Goal: Transaction & Acquisition: Subscribe to service/newsletter

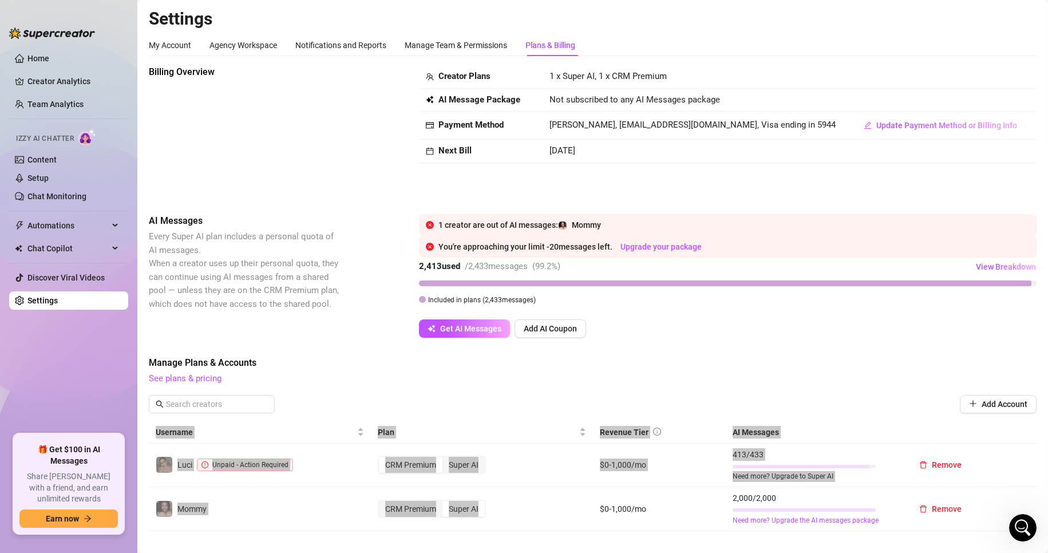
scroll to position [286, 0]
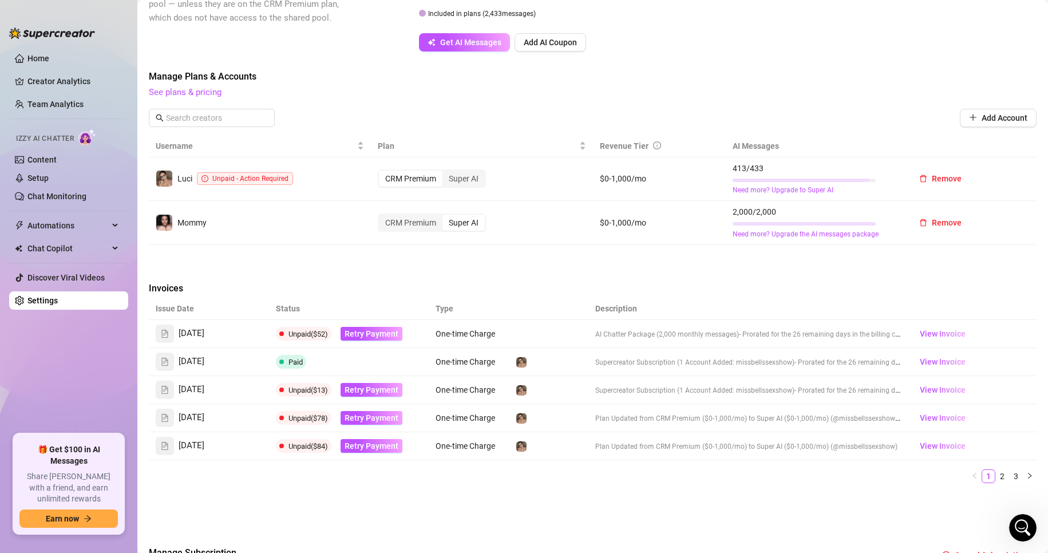
click at [593, 236] on td "$0-1,000/mo" at bounding box center [659, 223] width 133 height 44
click at [463, 42] on span "Get AI Messages" at bounding box center [470, 42] width 61 height 9
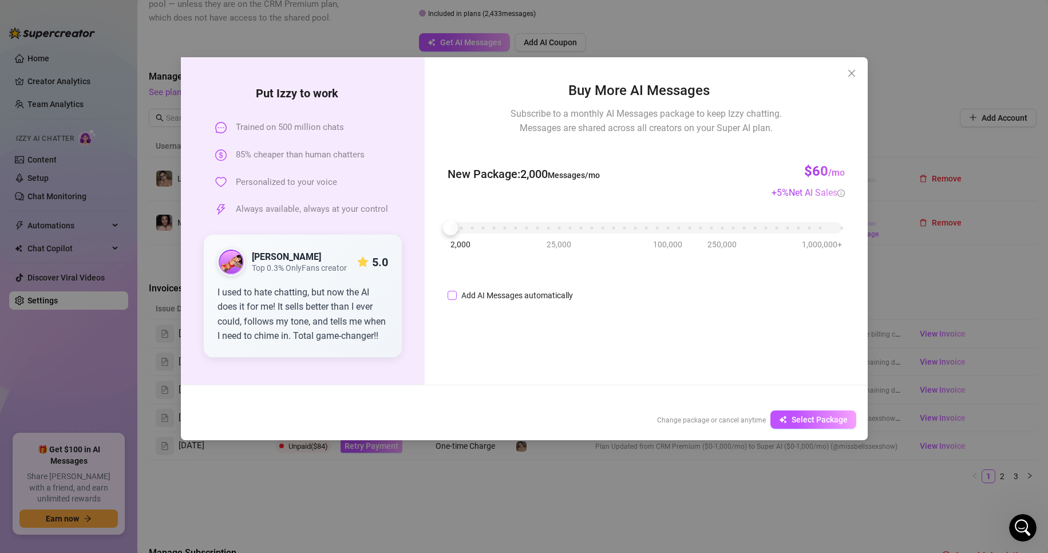
click at [460, 295] on span "Add AI Messages automatically" at bounding box center [517, 295] width 121 height 13
click at [457, 295] on input "Add AI Messages automatically" at bounding box center [451, 295] width 9 height 9
checkbox input "true"
type input "97%"
click at [637, 293] on span "Increase Value" at bounding box center [631, 292] width 13 height 10
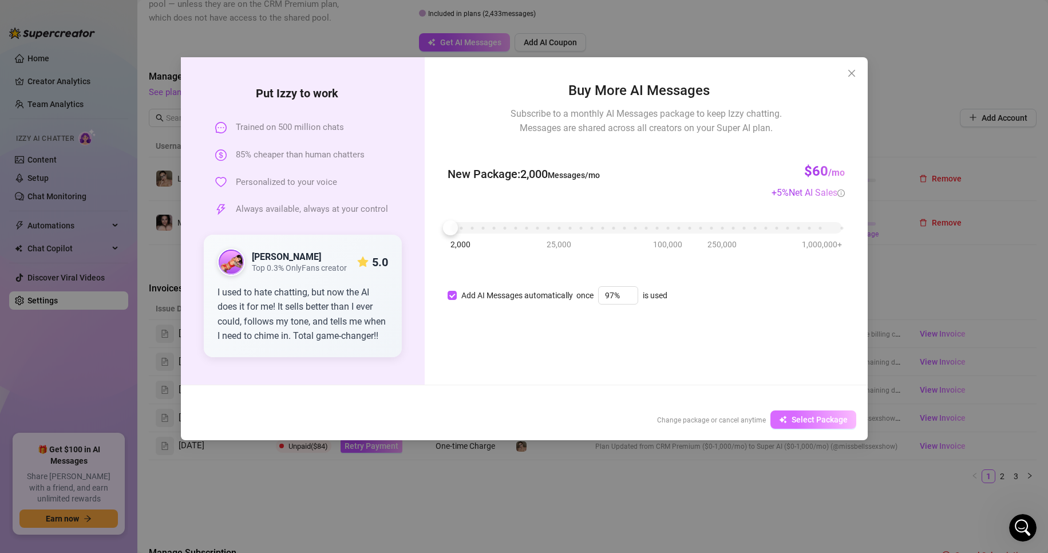
click at [807, 424] on span "Select Package" at bounding box center [819, 419] width 56 height 9
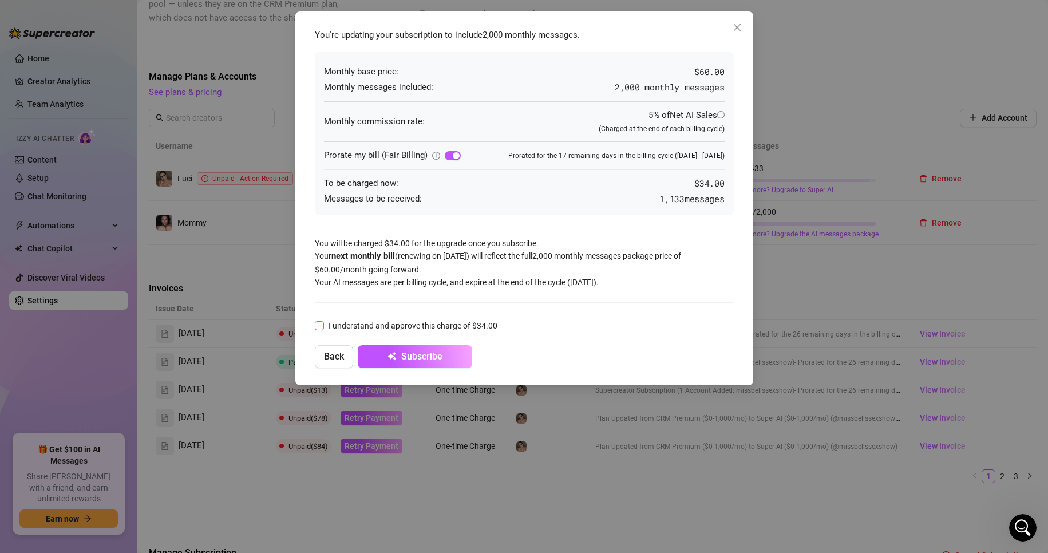
click at [328, 330] on span "I understand and approve this charge of $34.00" at bounding box center [413, 325] width 178 height 13
click at [323, 329] on input "I understand and approve this charge of $34.00" at bounding box center [319, 325] width 8 height 8
checkbox input "true"
click at [342, 354] on span "Back" at bounding box center [334, 356] width 20 height 11
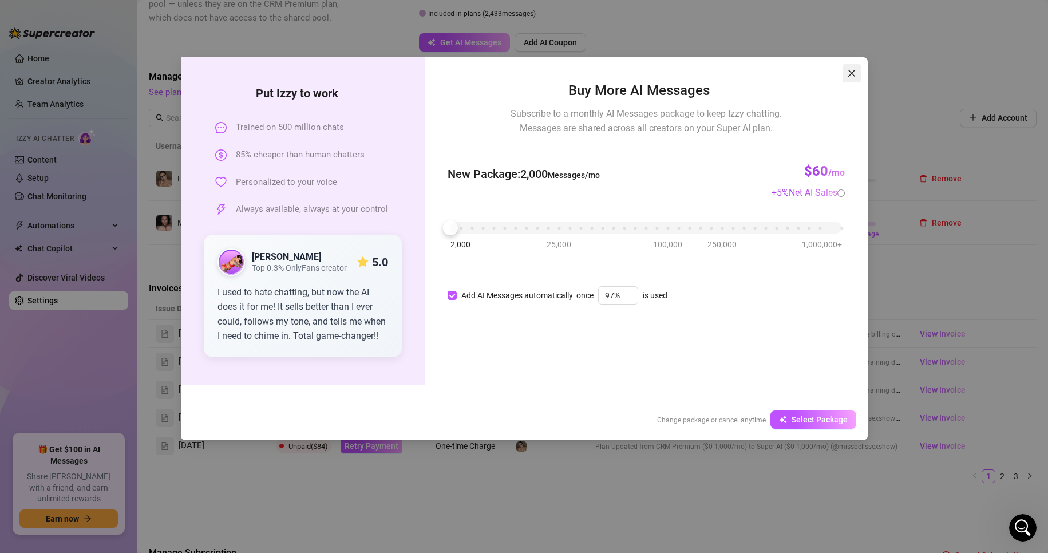
click at [846, 74] on span "Close" at bounding box center [851, 73] width 18 height 9
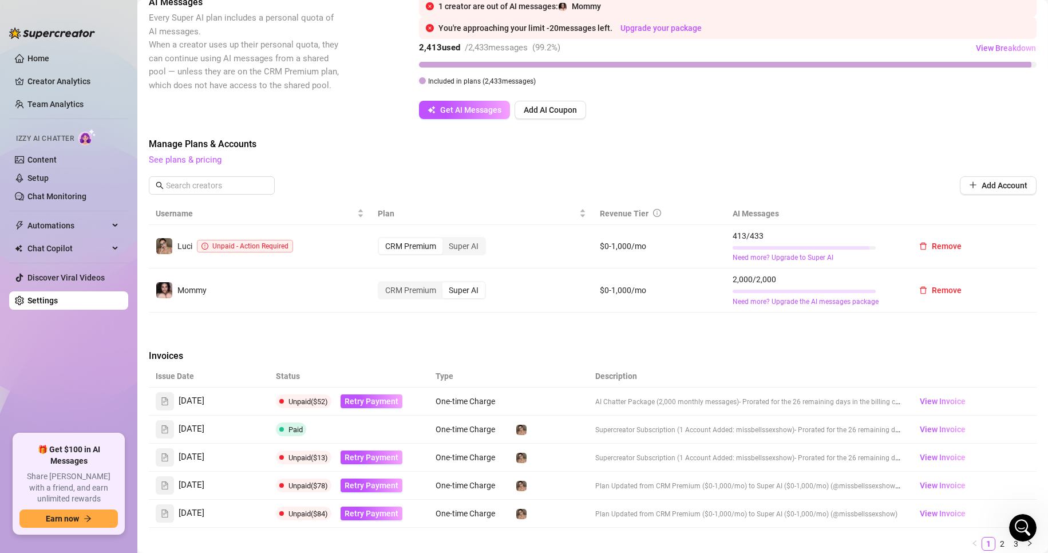
scroll to position [0, 0]
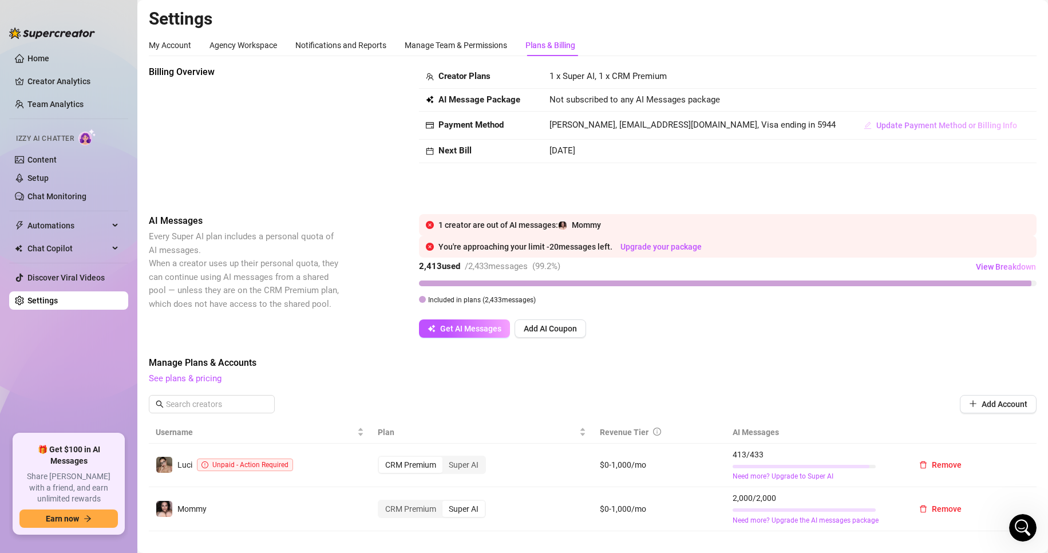
click at [928, 130] on span "Update Payment Method or Billing Info" at bounding box center [946, 125] width 141 height 9
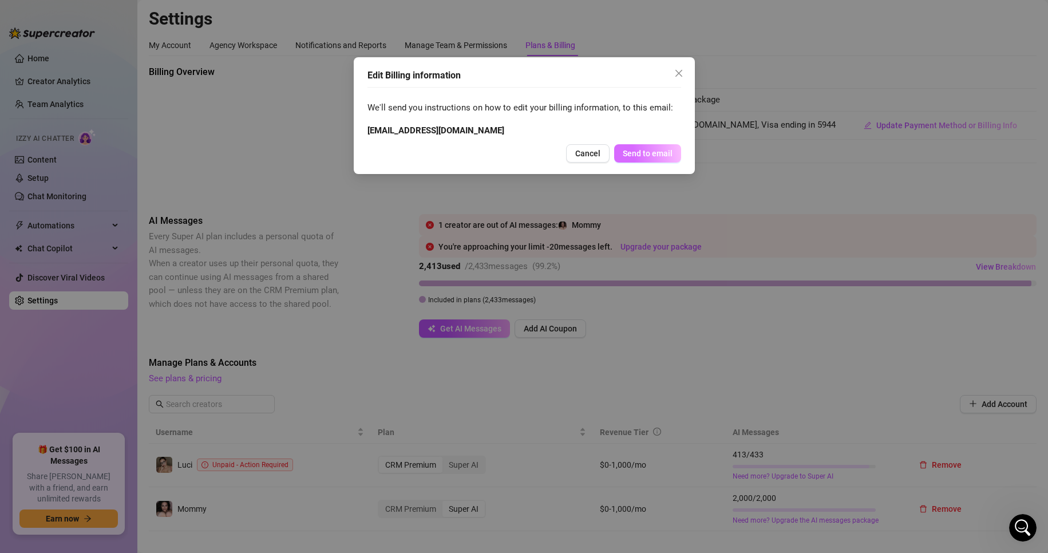
click at [633, 150] on span "Send to email" at bounding box center [648, 153] width 50 height 9
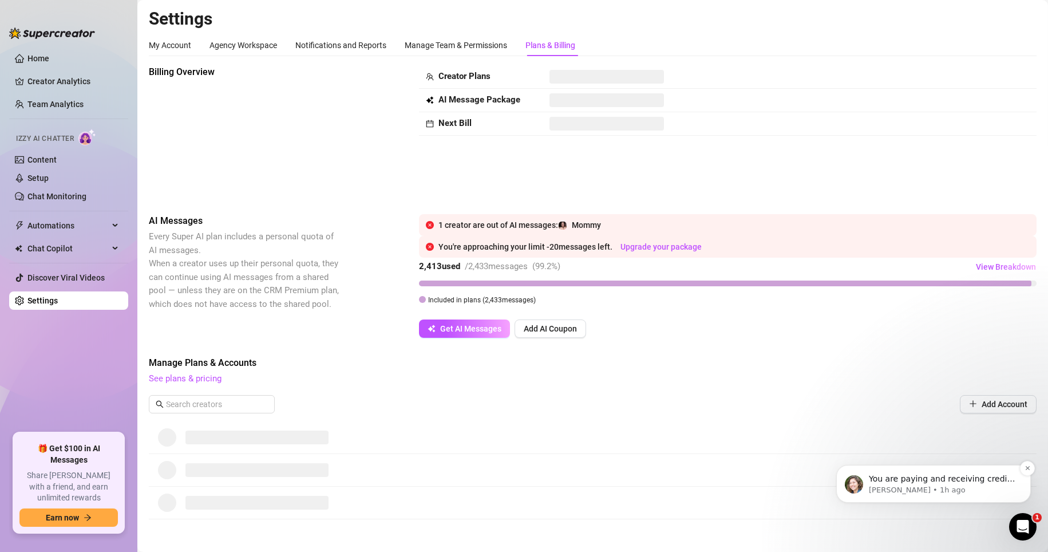
click at [499, 489] on p "Ella • 1h ago" at bounding box center [943, 490] width 148 height 10
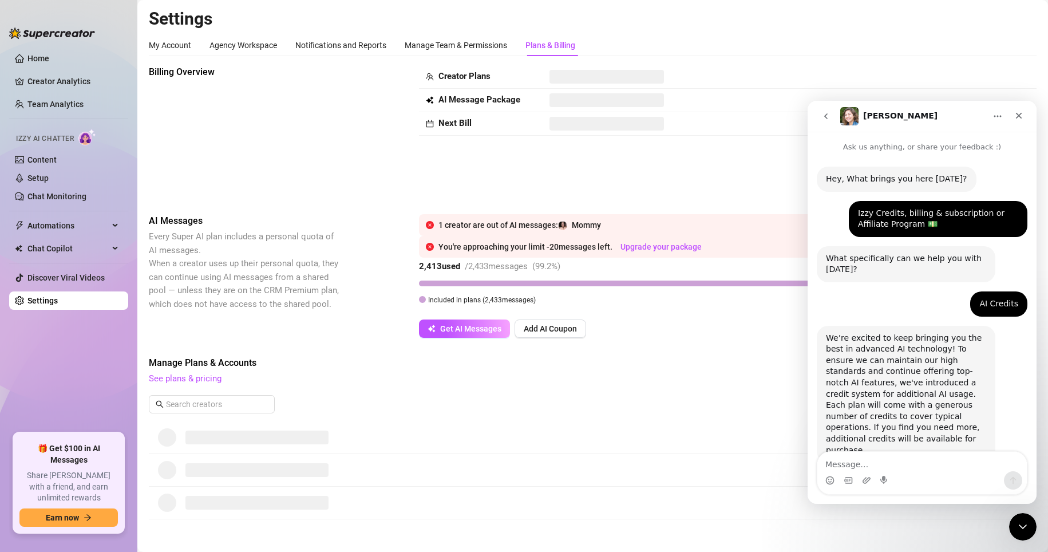
scroll to position [34, 0]
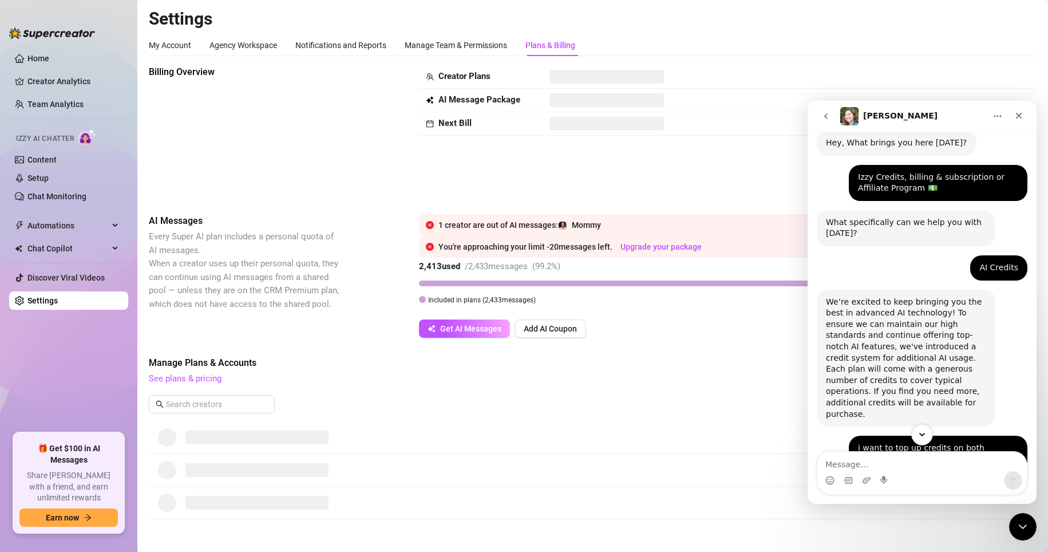
click at [499, 437] on icon "Scroll to bottom" at bounding box center [922, 434] width 10 height 10
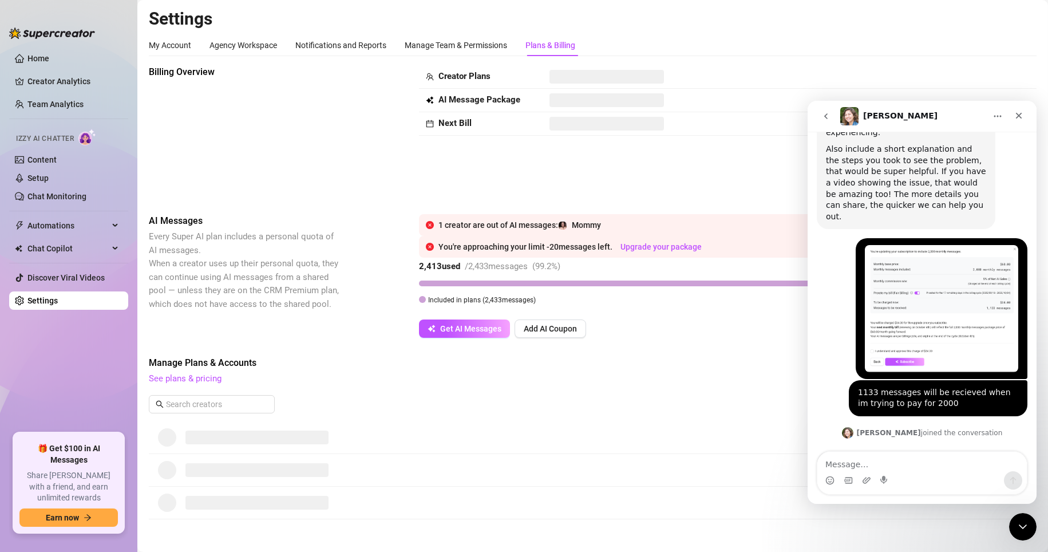
scroll to position [689, 0]
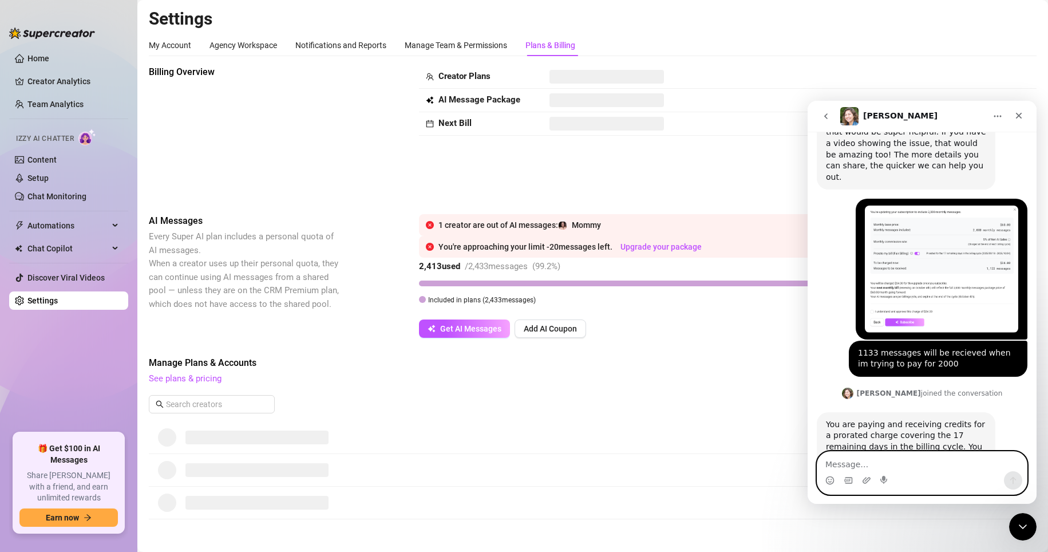
click at [499, 460] on textarea "Message…" at bounding box center [921, 460] width 209 height 19
type textarea "Got it i understand now"
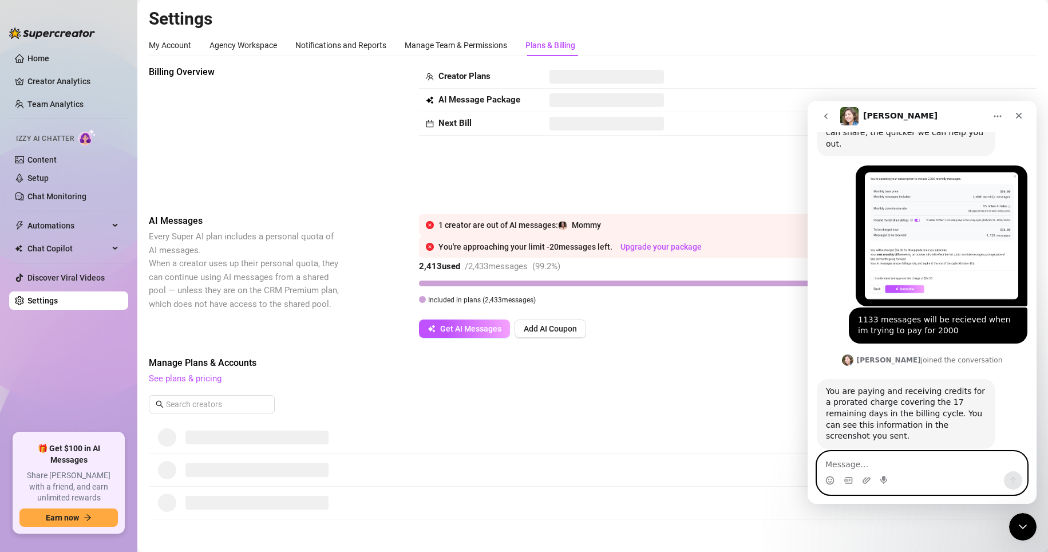
scroll to position [723, 0]
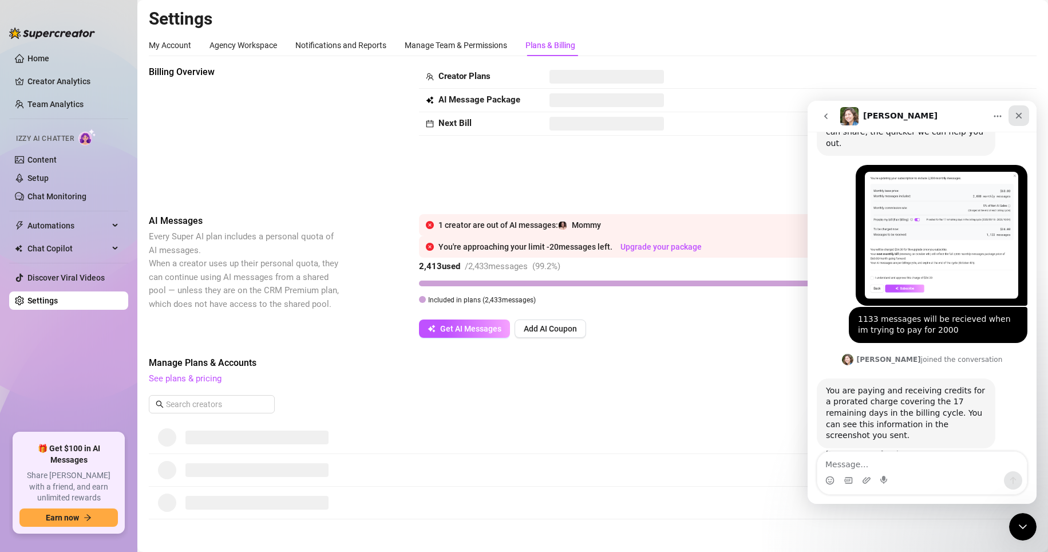
click at [499, 121] on div "Close" at bounding box center [1018, 115] width 21 height 21
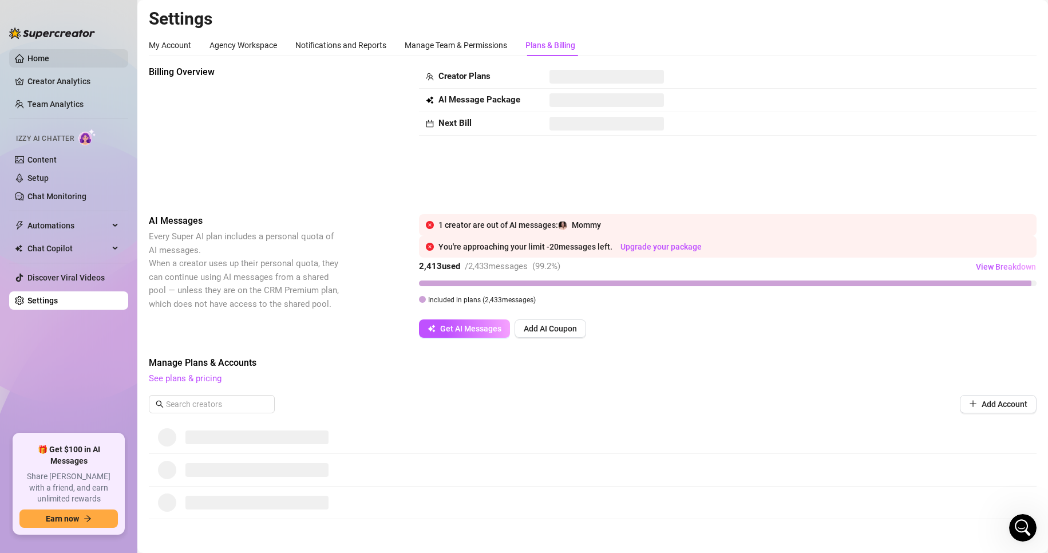
click at [40, 63] on link "Home" at bounding box center [38, 58] width 22 height 9
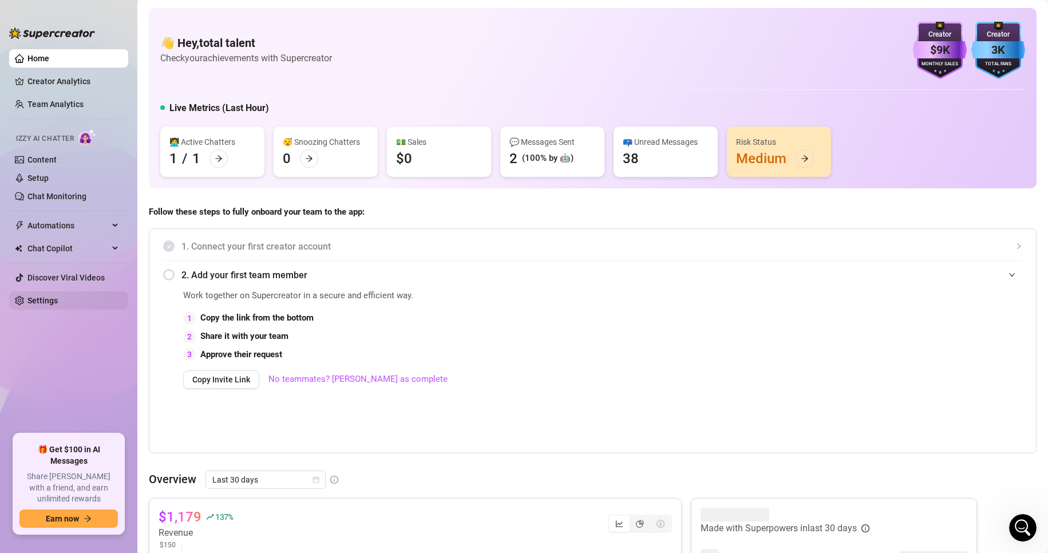
click at [58, 299] on link "Settings" at bounding box center [42, 300] width 30 height 9
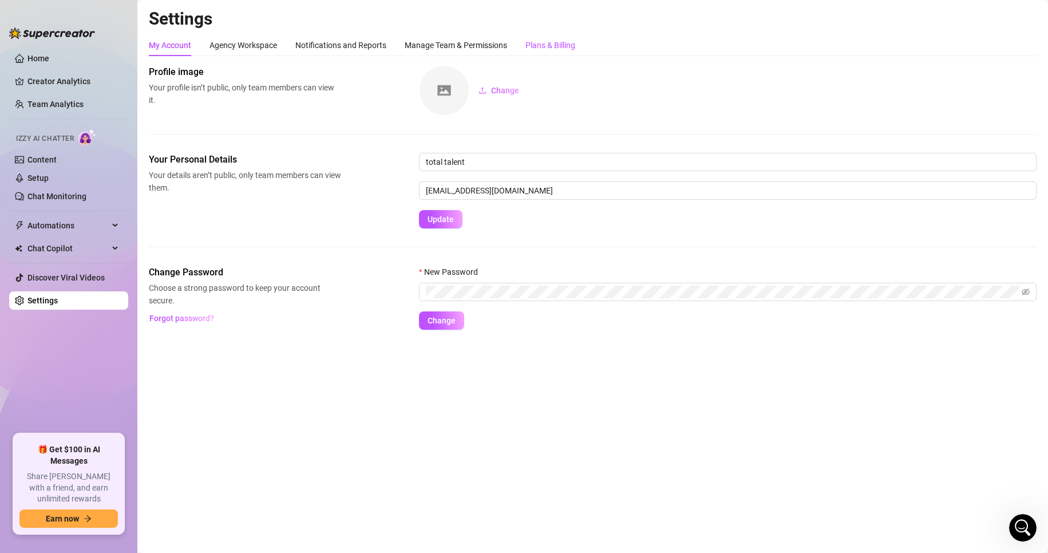
click at [499, 50] on div "Plans & Billing" at bounding box center [550, 45] width 50 height 13
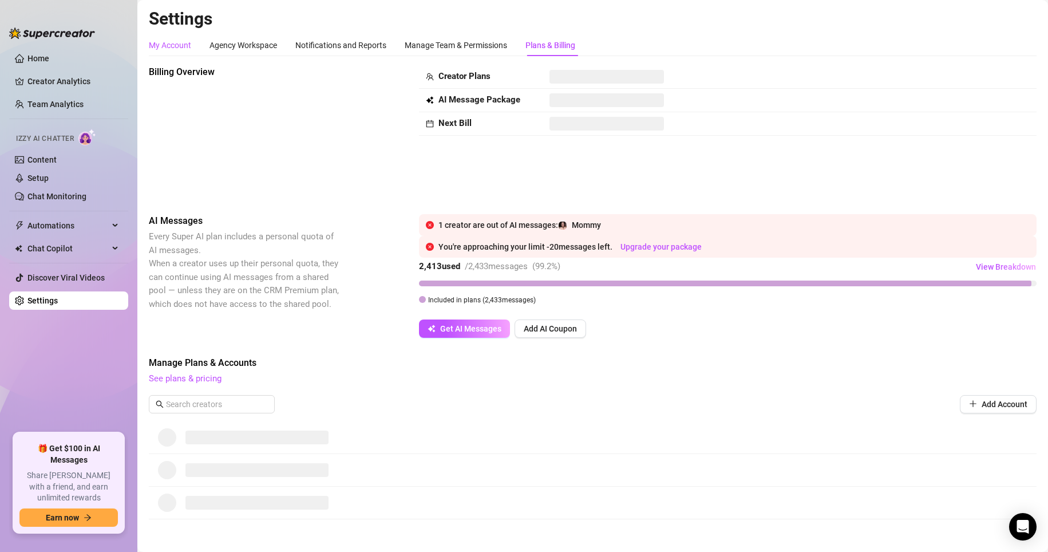
drag, startPoint x: 187, startPoint y: 42, endPoint x: 171, endPoint y: 66, distance: 28.6
click at [187, 42] on div "My Account" at bounding box center [170, 45] width 42 height 13
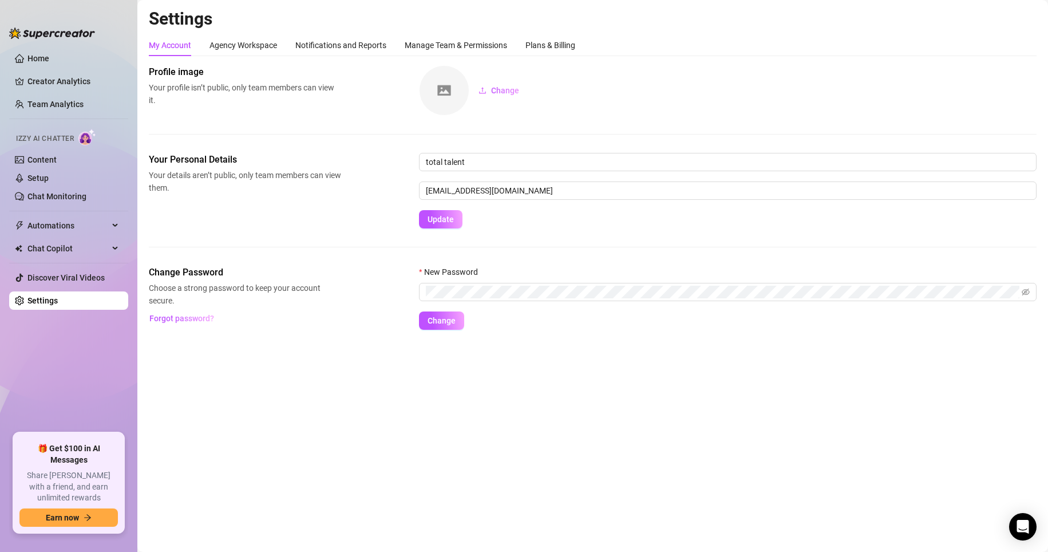
click at [499, 39] on div "My Account Agency Workspace Notifications and Reports Manage Team & Permissions…" at bounding box center [593, 45] width 888 height 22
click at [499, 45] on div "Plans & Billing" at bounding box center [550, 45] width 50 height 13
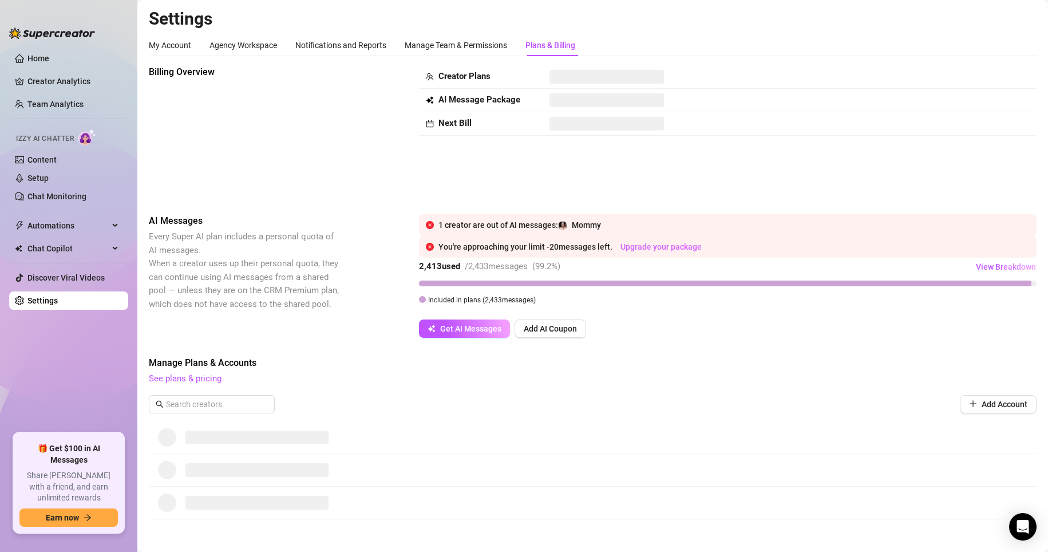
click at [499, 245] on link "Upgrade your package" at bounding box center [660, 246] width 81 height 9
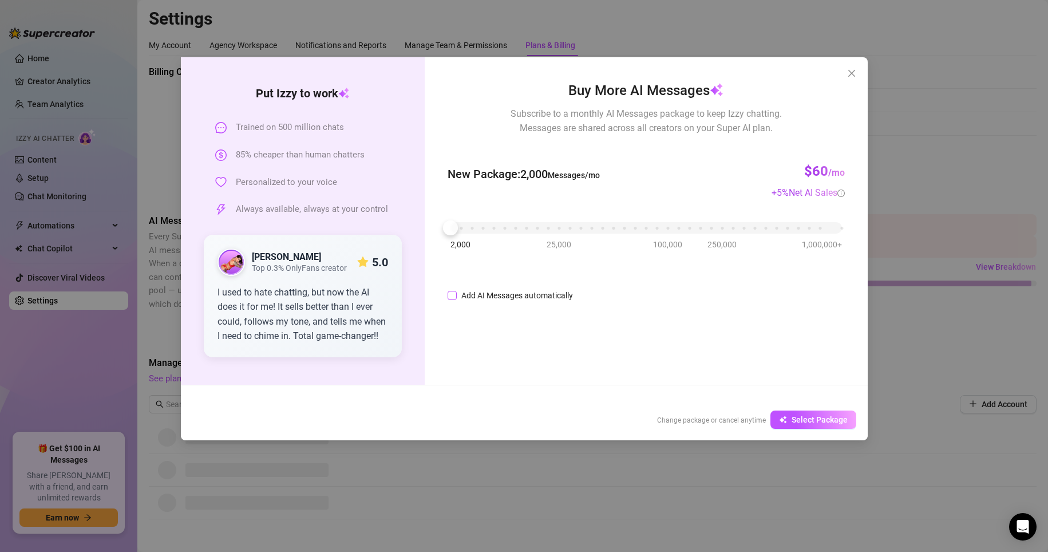
click at [494, 298] on div "Add AI Messages automatically" at bounding box center [517, 295] width 112 height 13
click at [457, 298] on input "Add AI Messages automatically" at bounding box center [451, 295] width 9 height 9
checkbox input "true"
click at [499, 290] on icon "up" at bounding box center [631, 292] width 4 height 4
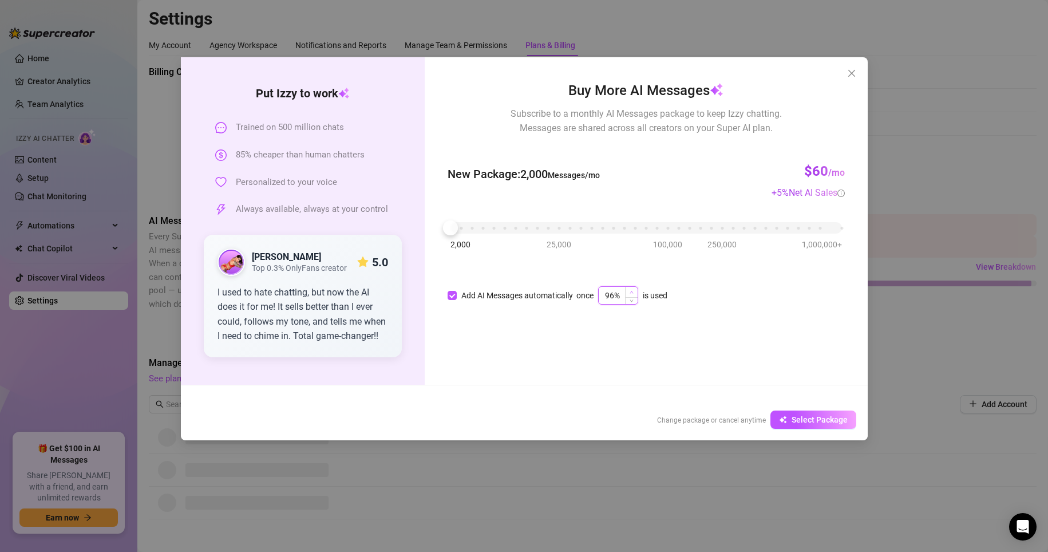
type input "97%"
click at [499, 290] on icon "up" at bounding box center [631, 292] width 4 height 4
click at [499, 422] on span "Select Package" at bounding box center [819, 419] width 56 height 9
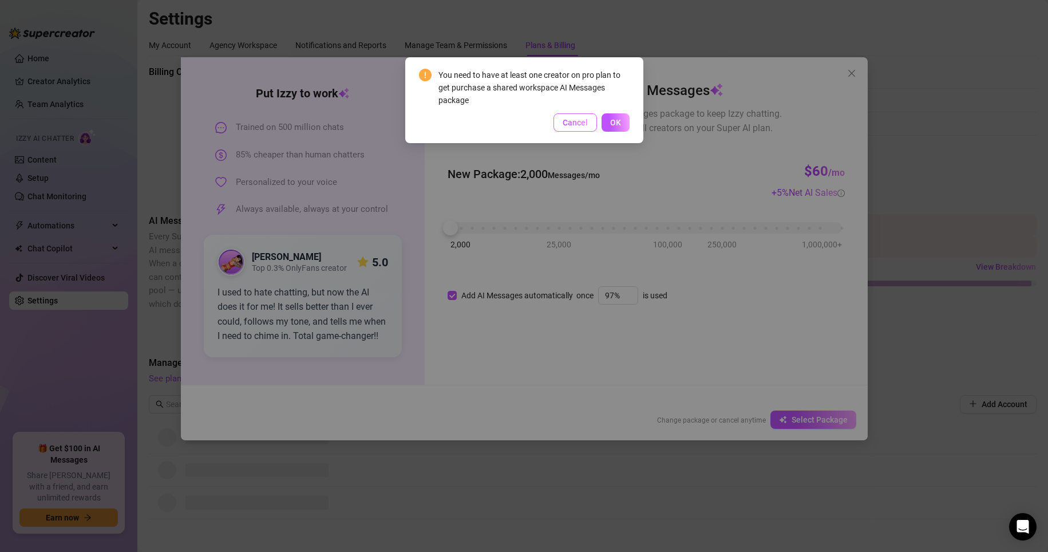
click at [499, 124] on span "Cancel" at bounding box center [575, 122] width 25 height 9
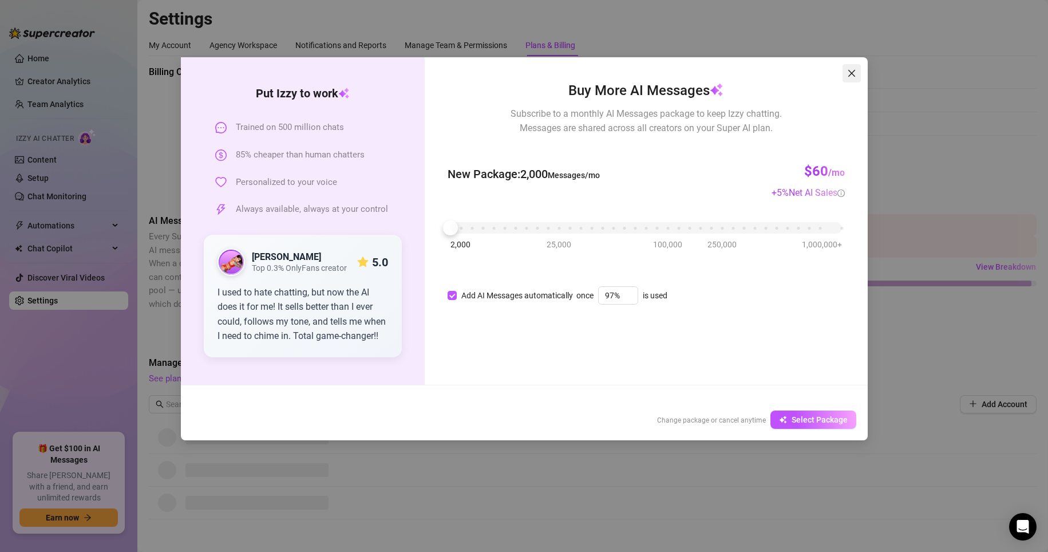
click at [499, 71] on icon "close" at bounding box center [851, 73] width 9 height 9
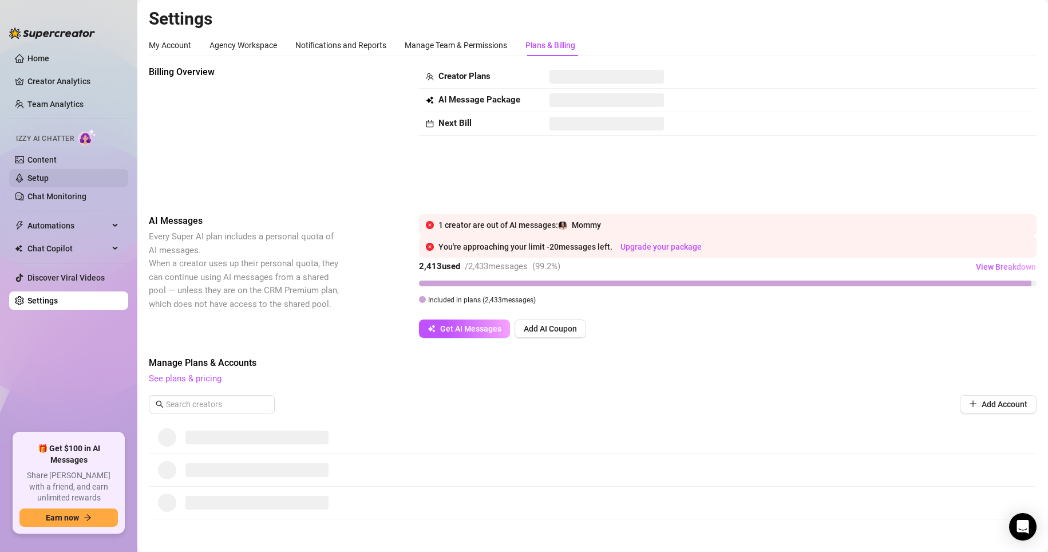
click at [49, 176] on link "Setup" at bounding box center [37, 177] width 21 height 9
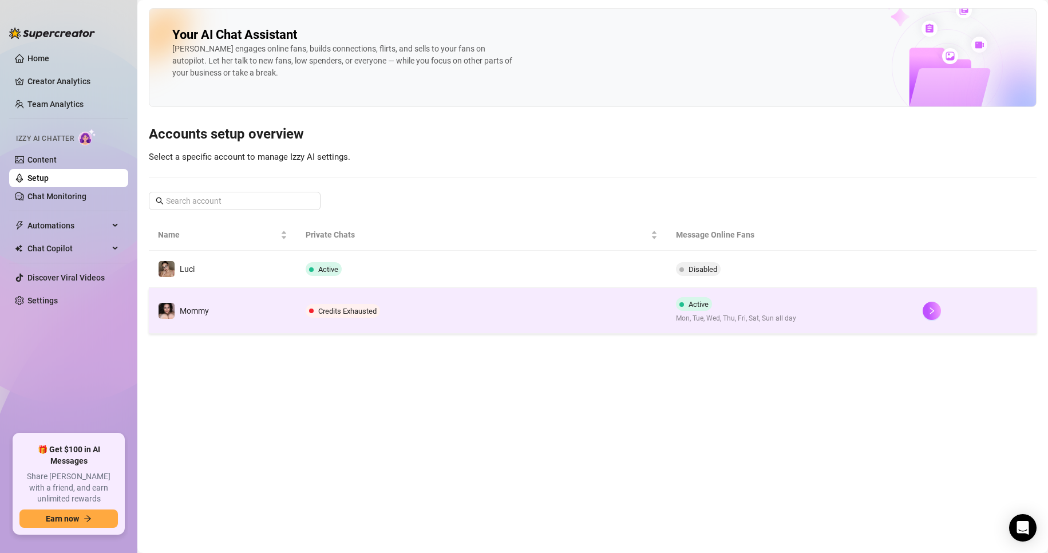
click at [354, 311] on span "Credits Exhausted" at bounding box center [347, 311] width 58 height 9
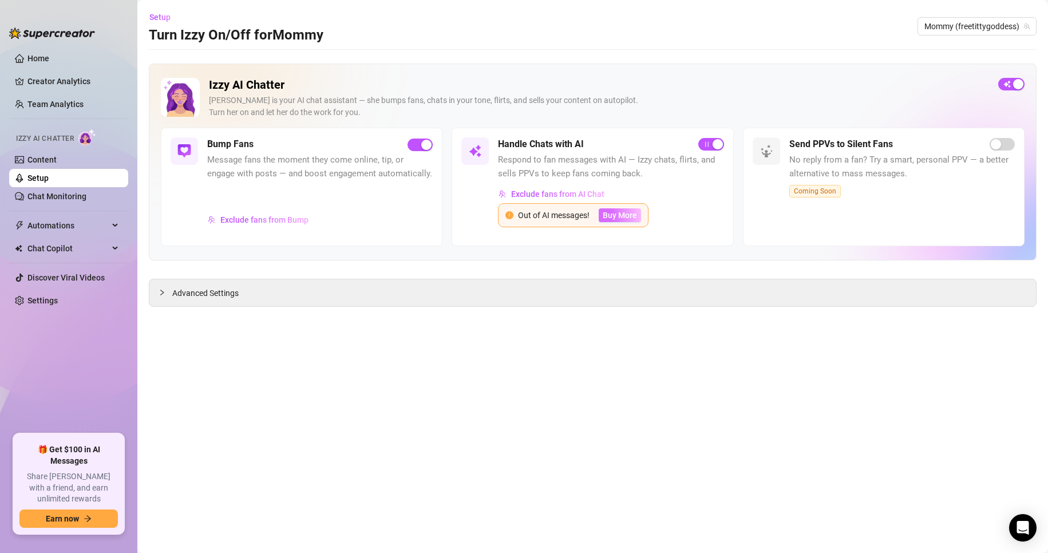
click at [499, 216] on span "Buy More" at bounding box center [620, 215] width 34 height 9
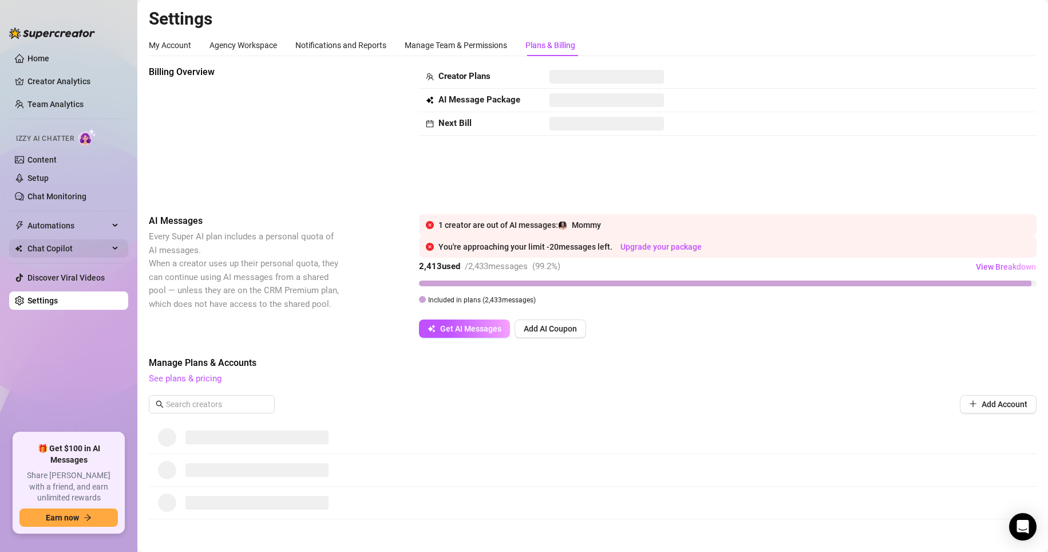
click at [118, 250] on div "Chat Copilot" at bounding box center [68, 248] width 119 height 18
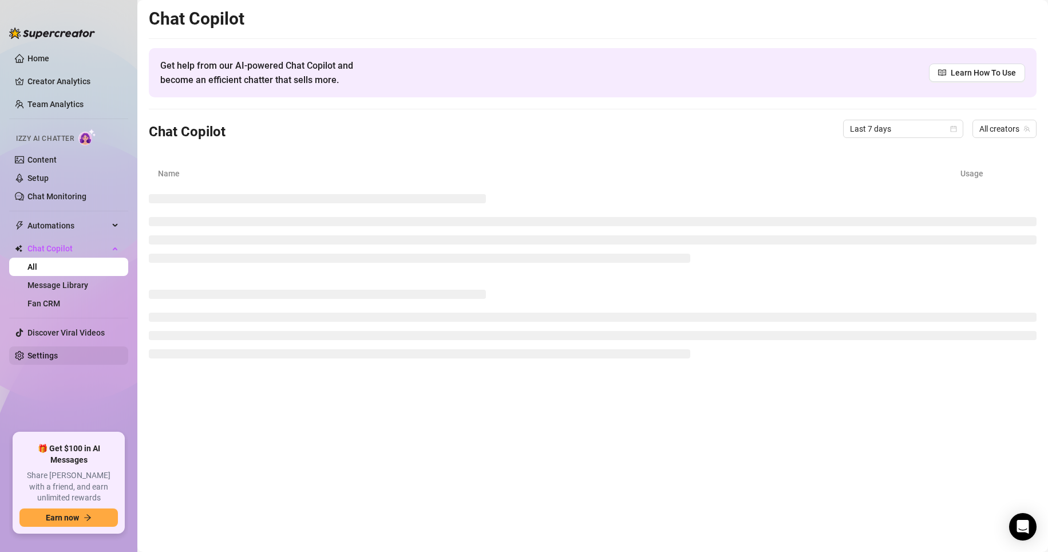
click at [58, 356] on link "Settings" at bounding box center [42, 355] width 30 height 9
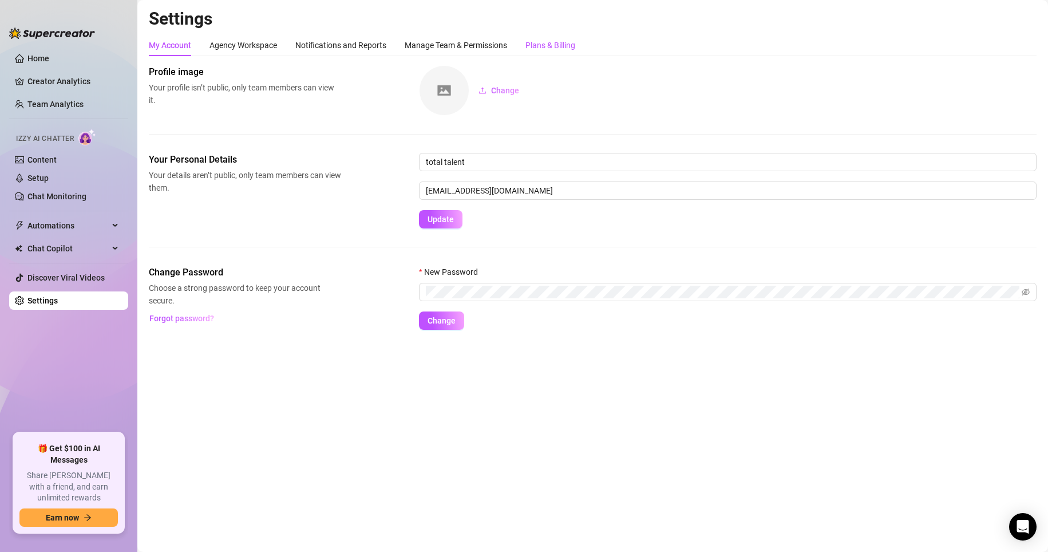
click at [499, 43] on div "Plans & Billing" at bounding box center [550, 45] width 50 height 13
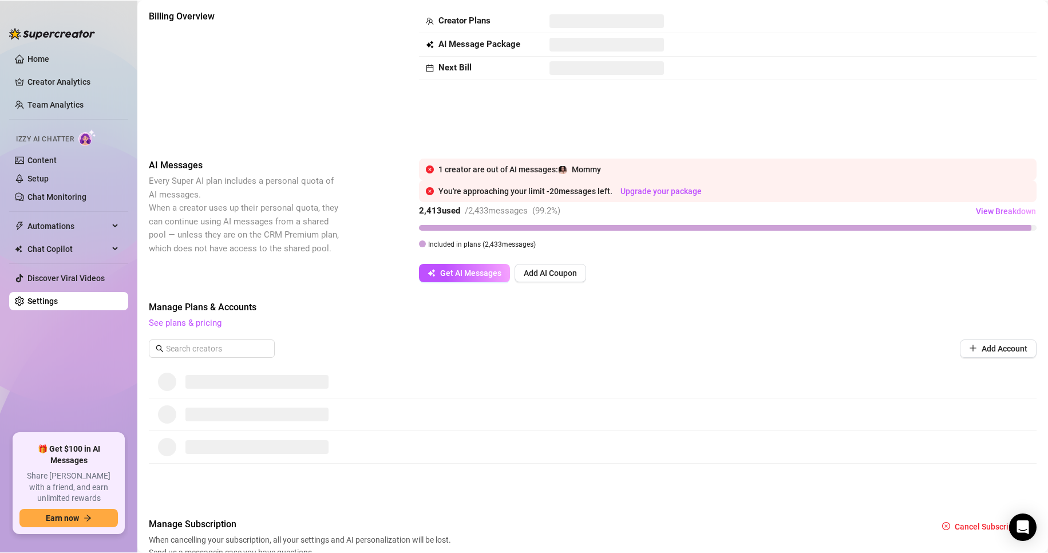
scroll to position [110, 0]
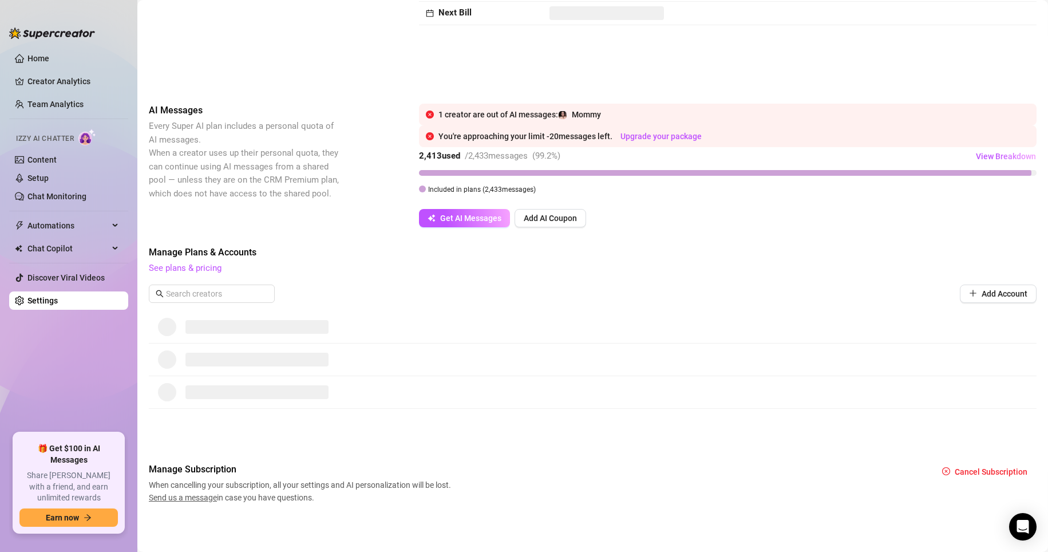
click at [303, 348] on div at bounding box center [593, 359] width 888 height 33
click at [255, 379] on div at bounding box center [593, 392] width 888 height 33
drag, startPoint x: 217, startPoint y: 417, endPoint x: 171, endPoint y: 382, distance: 57.7
click at [214, 416] on div "Billing Overview Creator Plans AI Message Package Next Bill AI Messages Every S…" at bounding box center [593, 229] width 888 height 549
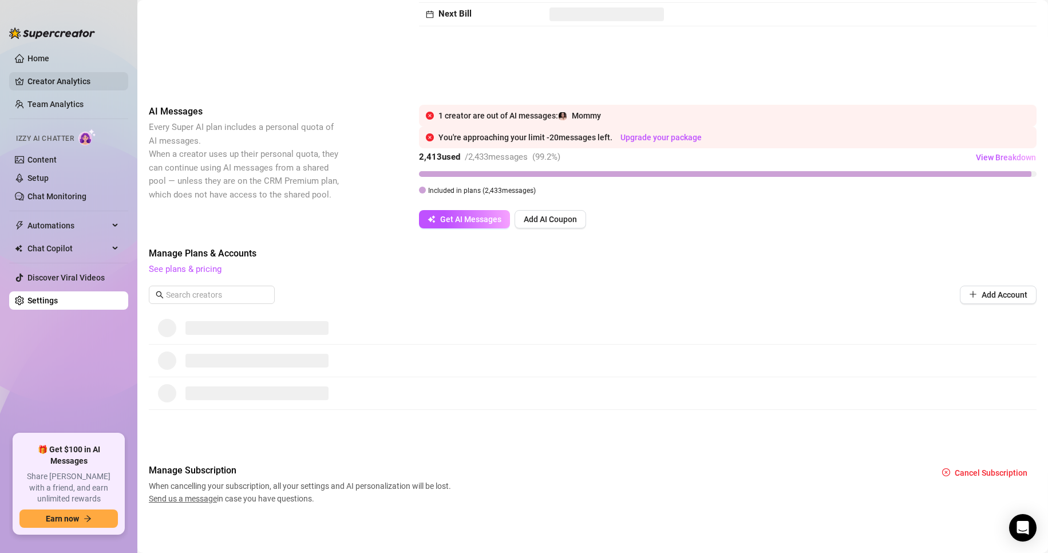
click at [81, 86] on link "Creator Analytics" at bounding box center [73, 81] width 92 height 18
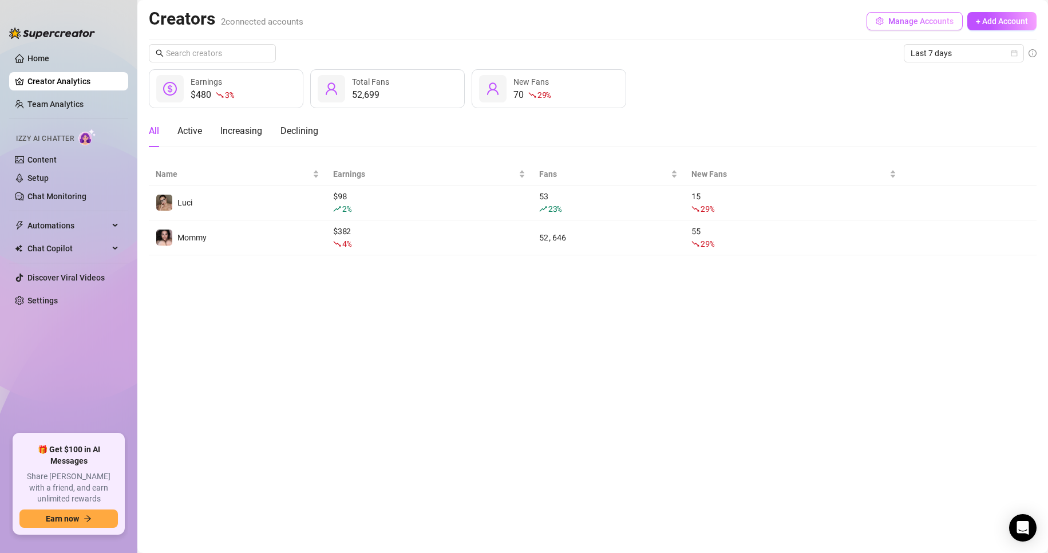
click at [499, 19] on span "Manage Accounts" at bounding box center [920, 21] width 65 height 9
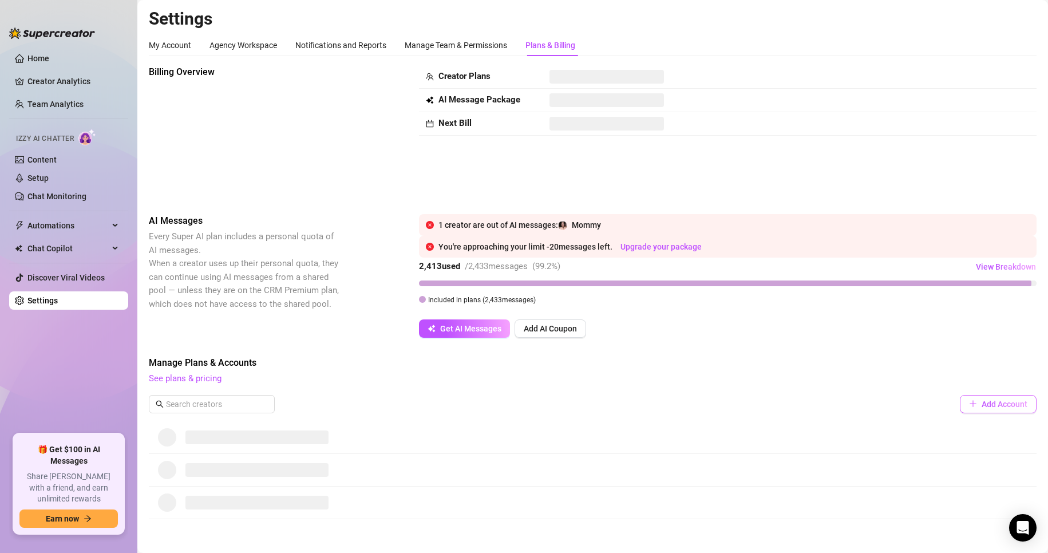
click at [499, 402] on icon "plus" at bounding box center [973, 403] width 8 height 8
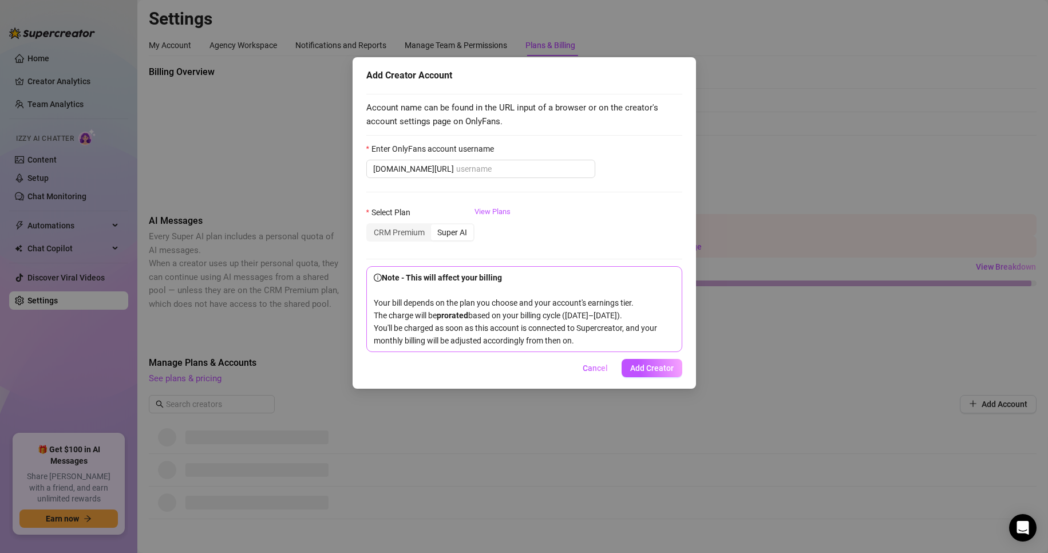
click at [499, 377] on button "Cancel" at bounding box center [594, 368] width 43 height 18
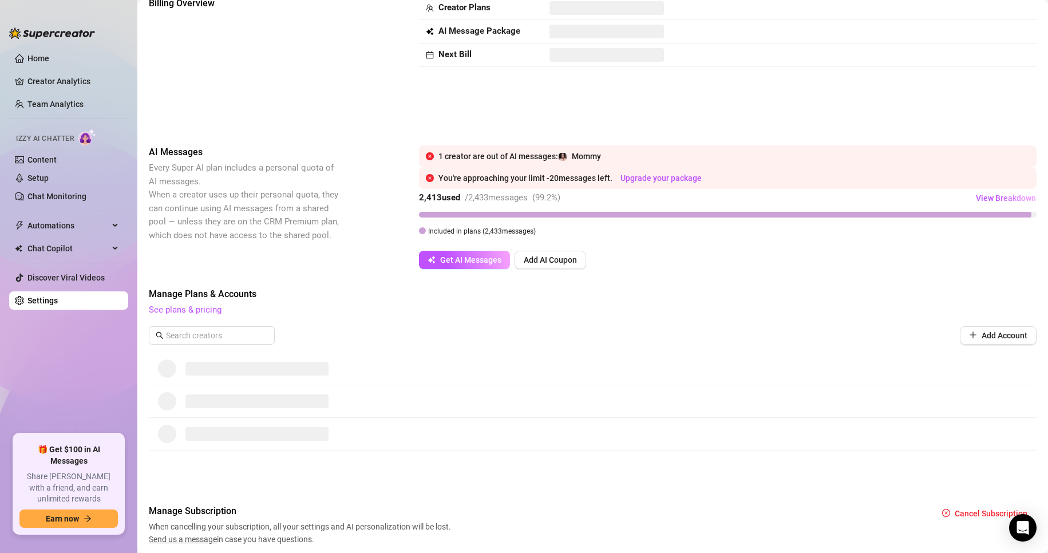
scroll to position [109, 0]
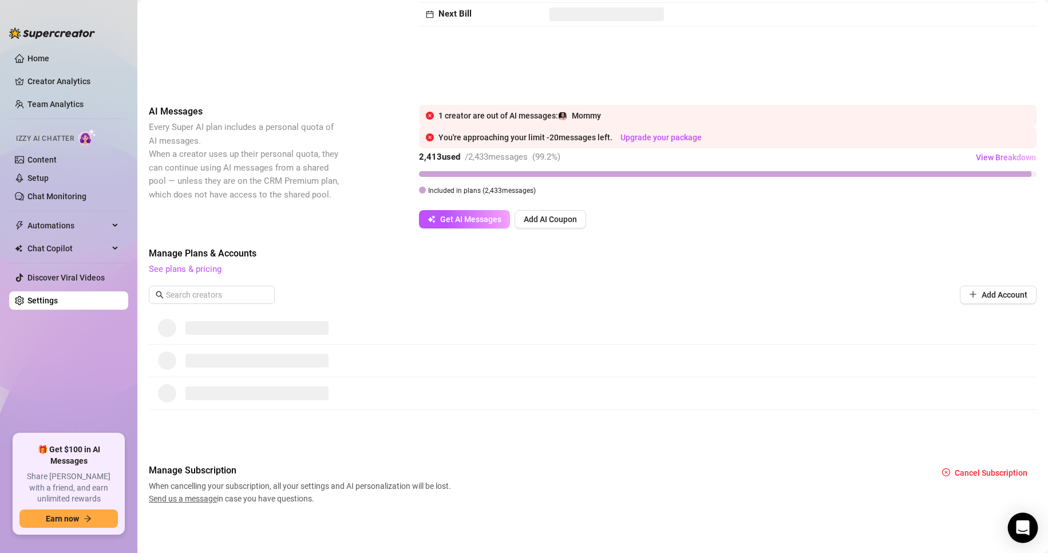
click at [499, 521] on div "Open Intercom Messenger" at bounding box center [1023, 528] width 30 height 30
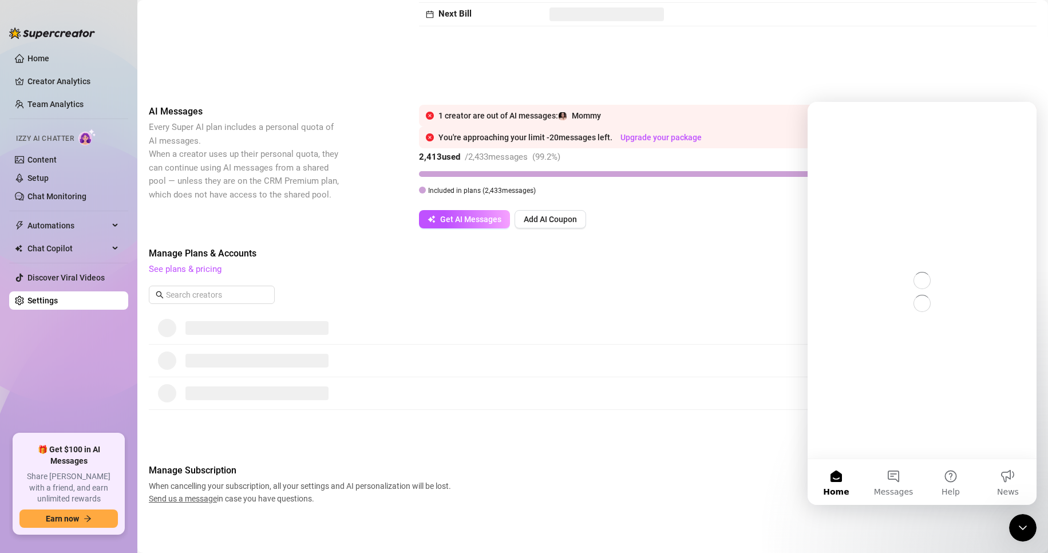
scroll to position [0, 0]
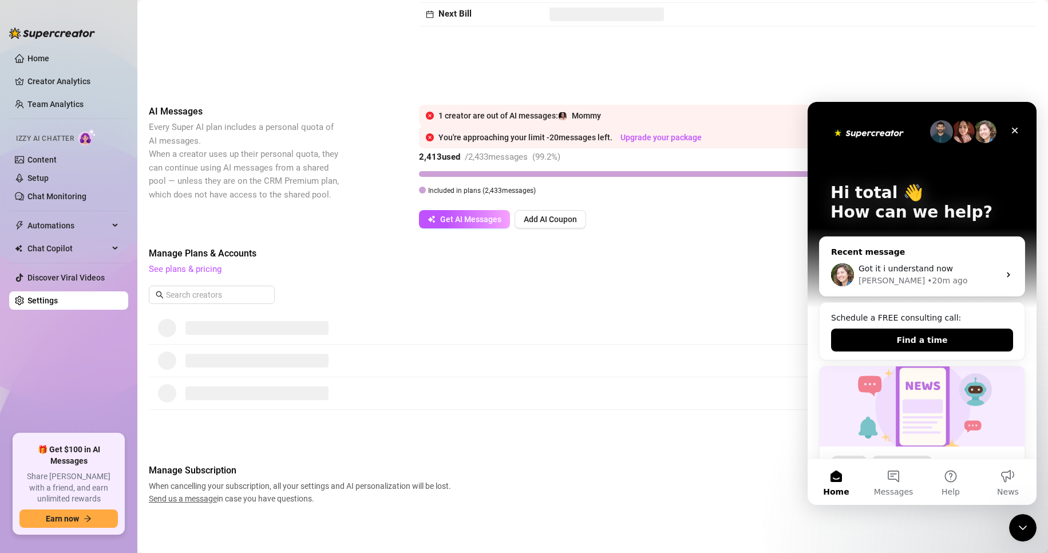
click at [499, 272] on span "Got it i understand now" at bounding box center [905, 268] width 94 height 9
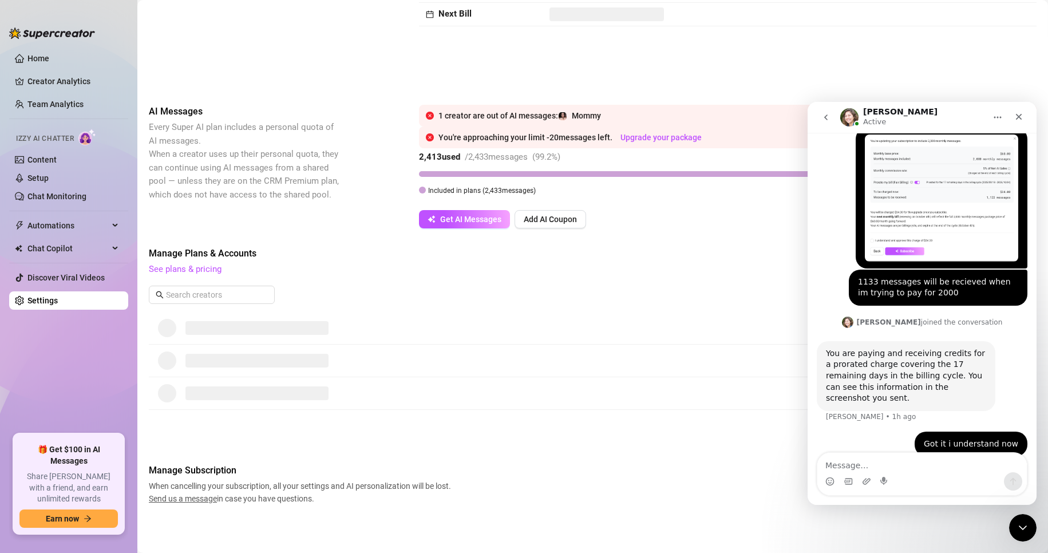
scroll to position [767, 0]
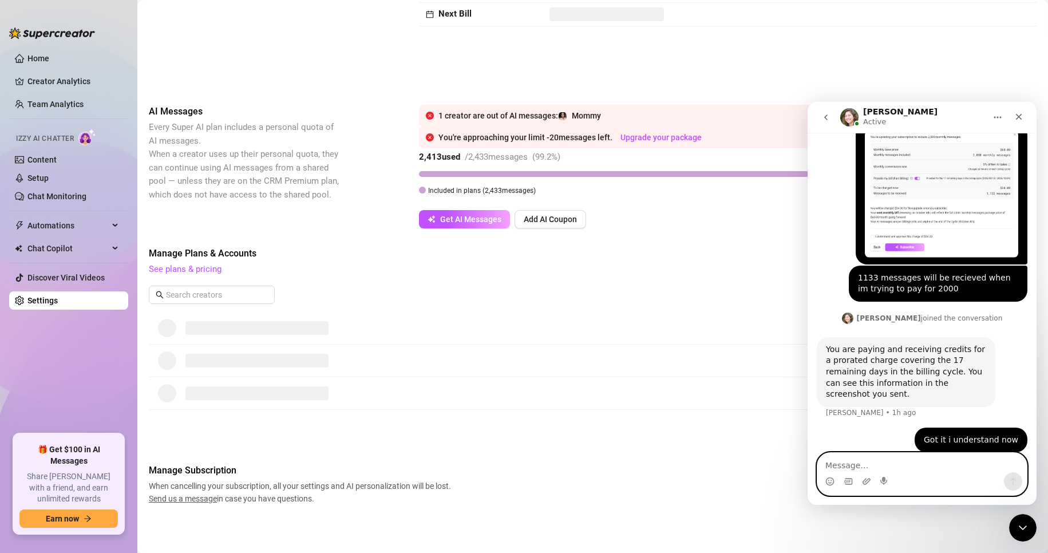
click at [499, 469] on textarea "Message…" at bounding box center [921, 462] width 209 height 19
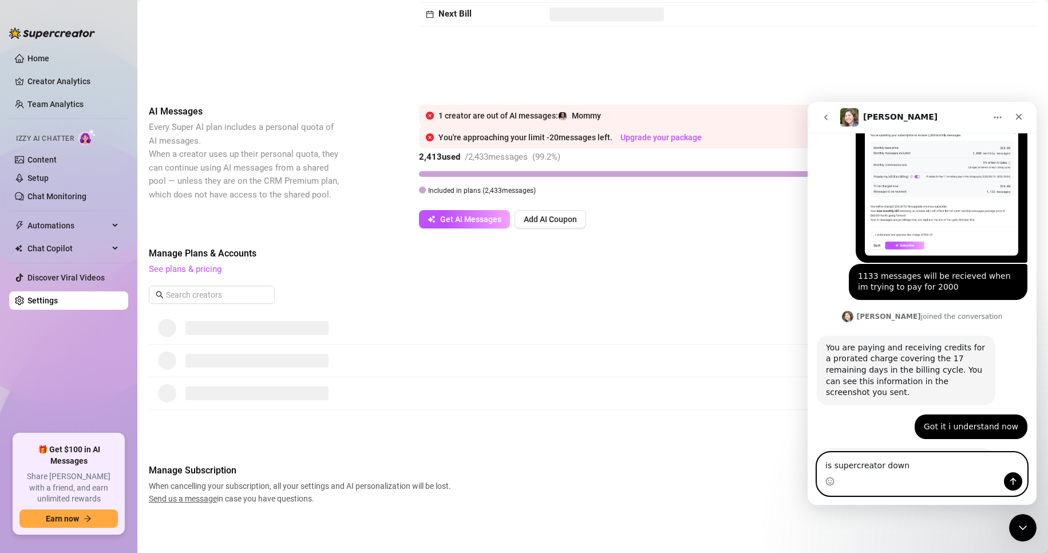
type textarea "is supercreator down"
click at [499, 473] on div "Intercom messenger" at bounding box center [921, 481] width 209 height 18
click at [499, 469] on textarea "is supercreator down" at bounding box center [921, 462] width 209 height 19
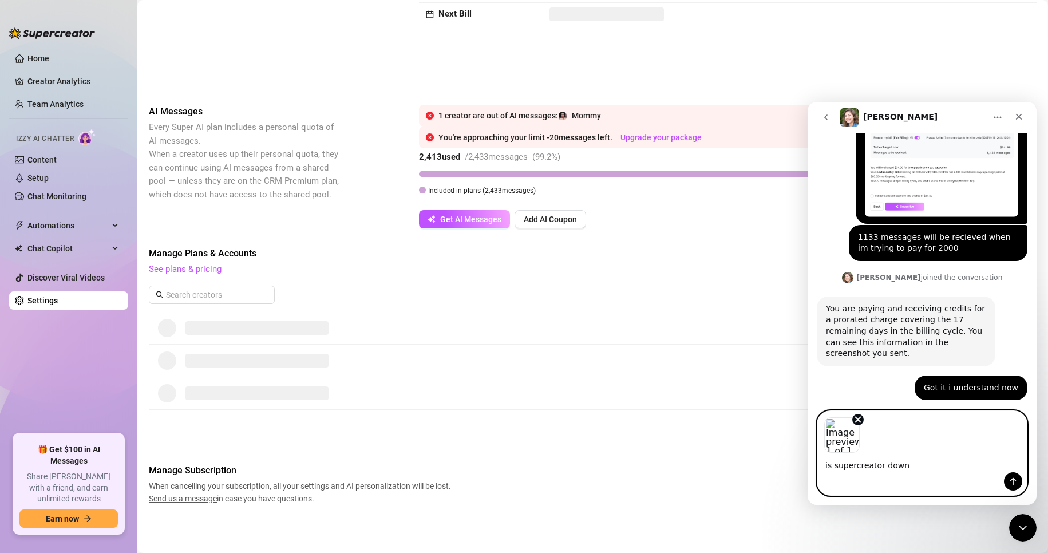
scroll to position [810, 0]
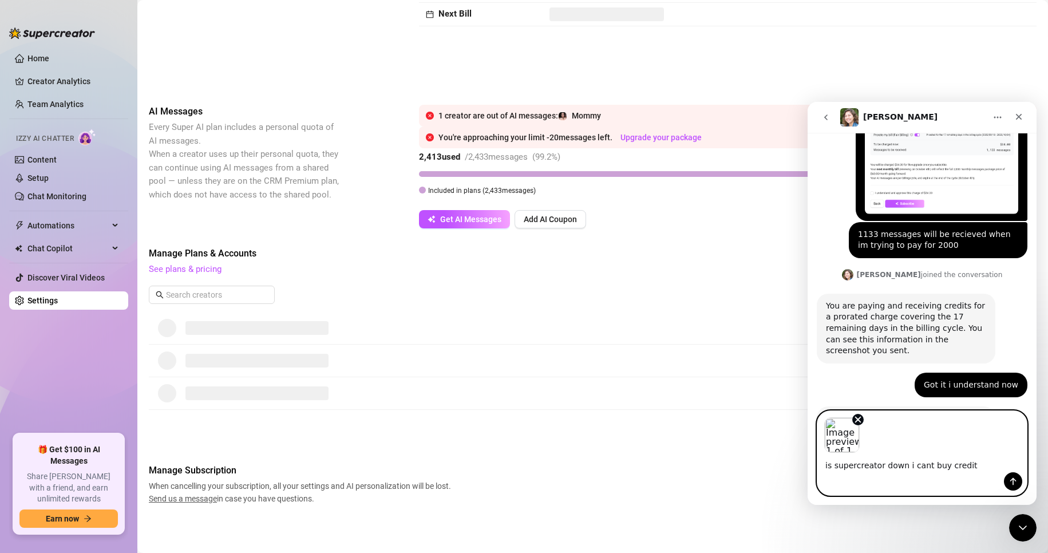
type textarea "is supercreator down i cant buy credits"
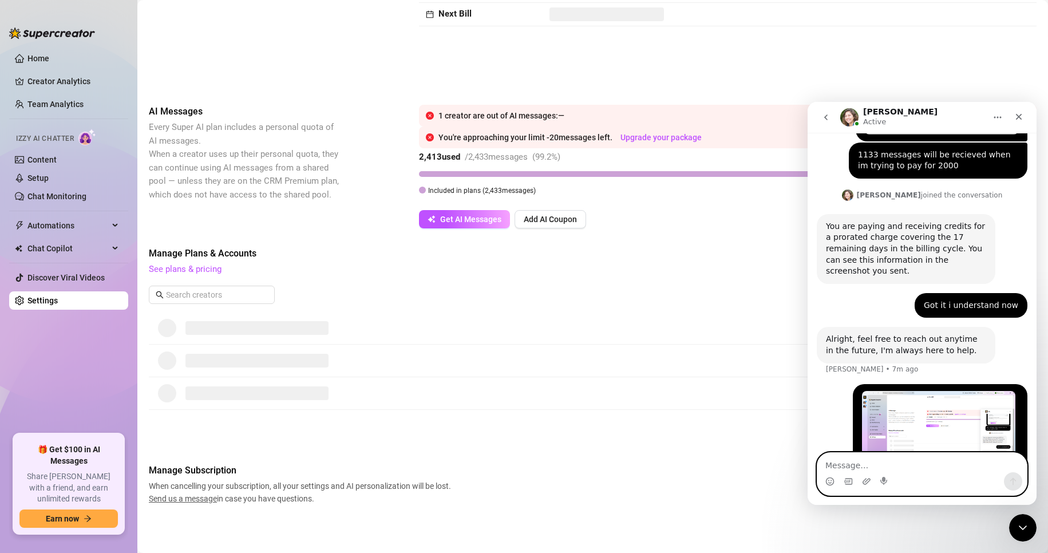
scroll to position [109, 0]
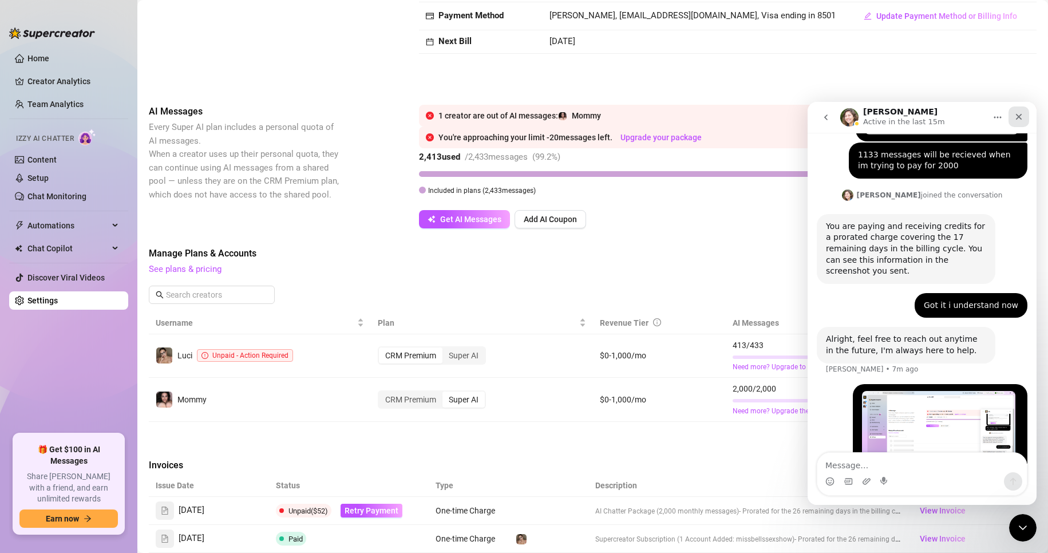
click at [499, 121] on div "Close" at bounding box center [1018, 116] width 21 height 21
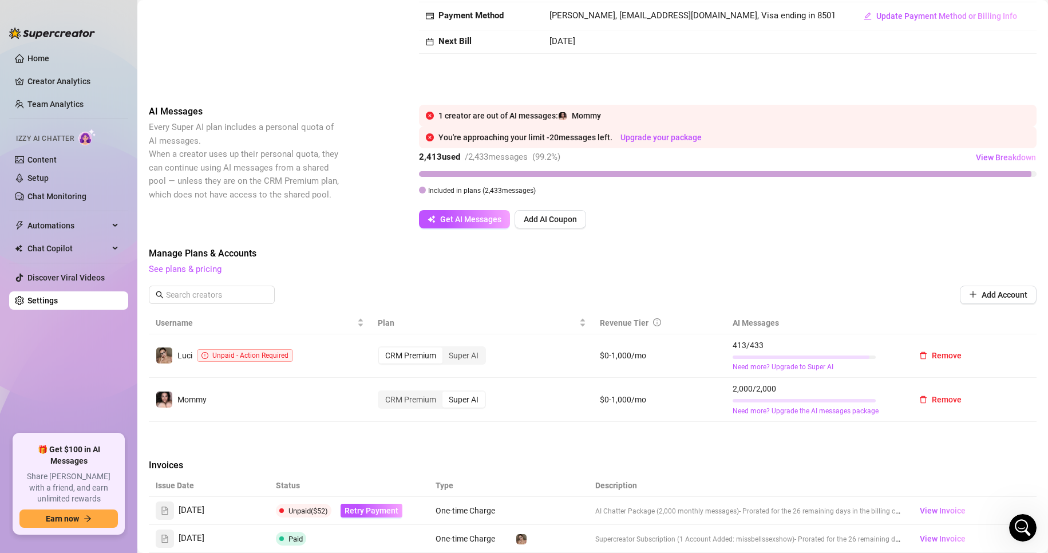
scroll to position [890, 0]
click at [499, 138] on link "Upgrade your package" at bounding box center [660, 137] width 81 height 9
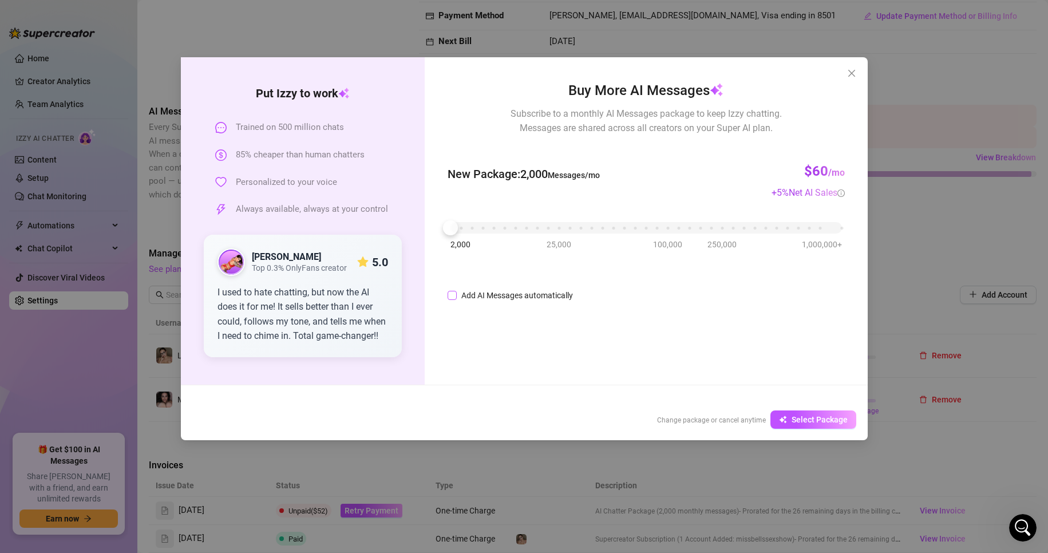
click at [453, 295] on input "Add AI Messages automatically" at bounding box center [451, 295] width 9 height 9
checkbox input "true"
type input "97%"
click at [499, 292] on icon "up" at bounding box center [631, 292] width 4 height 4
click at [499, 417] on span "Select Package" at bounding box center [819, 419] width 56 height 9
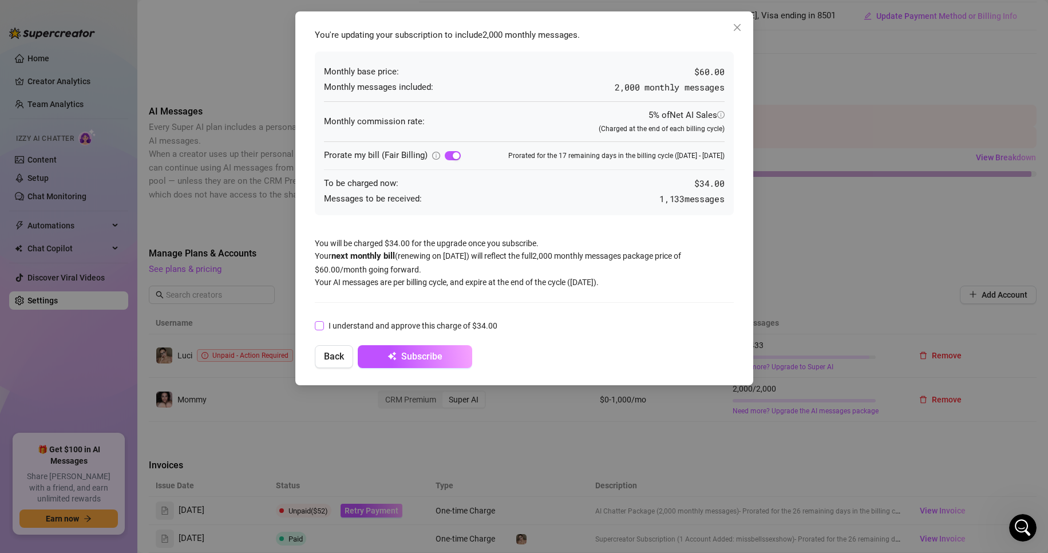
click at [322, 330] on span at bounding box center [319, 325] width 9 height 9
click at [322, 329] on input "I understand and approve this charge of $34.00" at bounding box center [319, 325] width 8 height 8
checkbox input "true"
click at [410, 350] on button "Subscribe" at bounding box center [415, 356] width 114 height 23
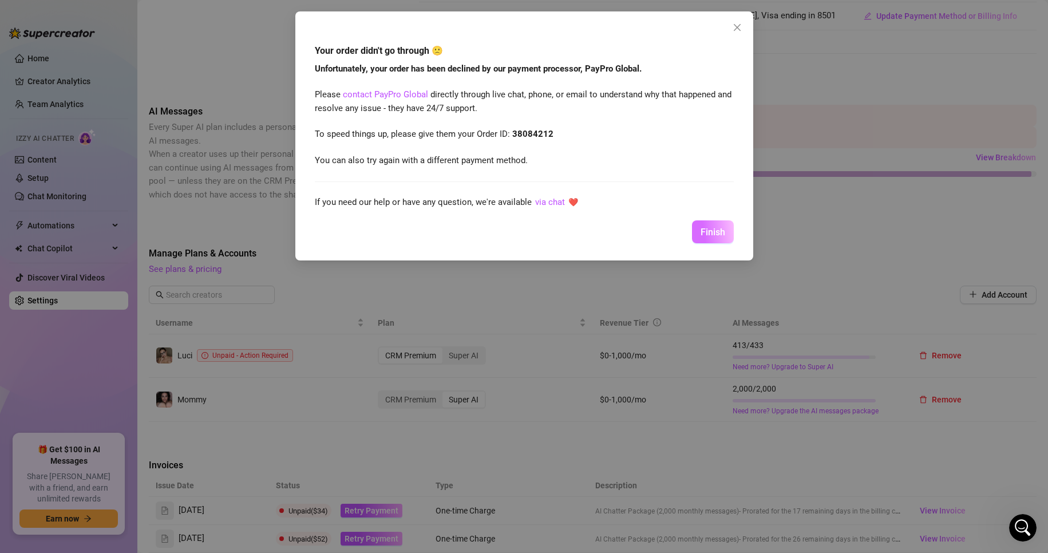
click at [499, 241] on button "Finish" at bounding box center [713, 231] width 42 height 23
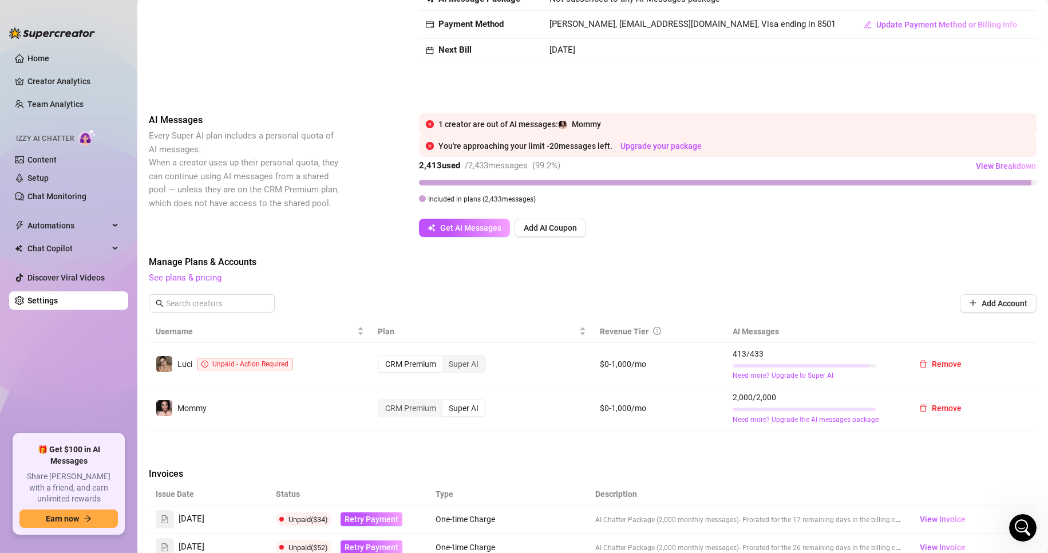
scroll to position [114, 0]
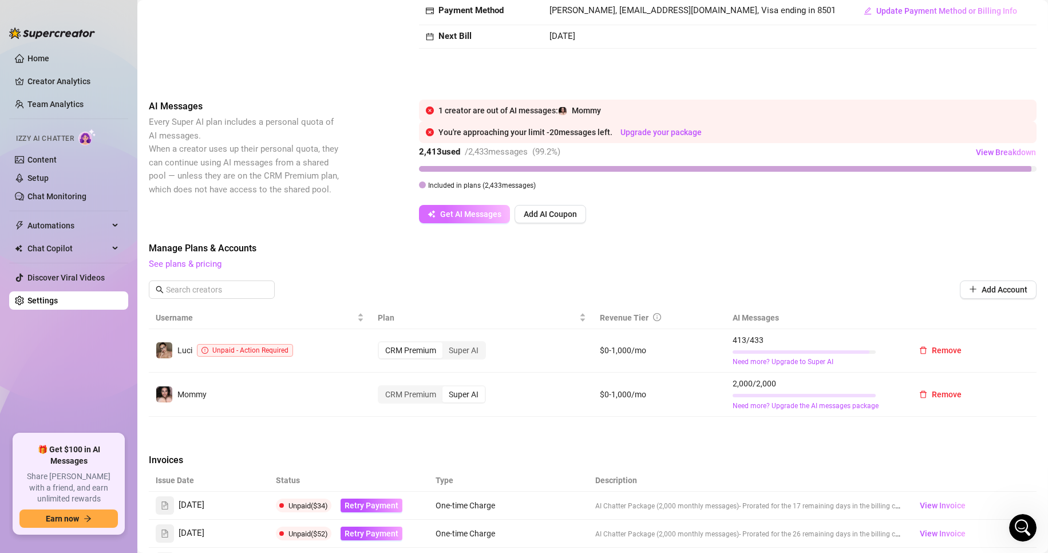
click at [491, 216] on span "Get AI Messages" at bounding box center [470, 213] width 61 height 9
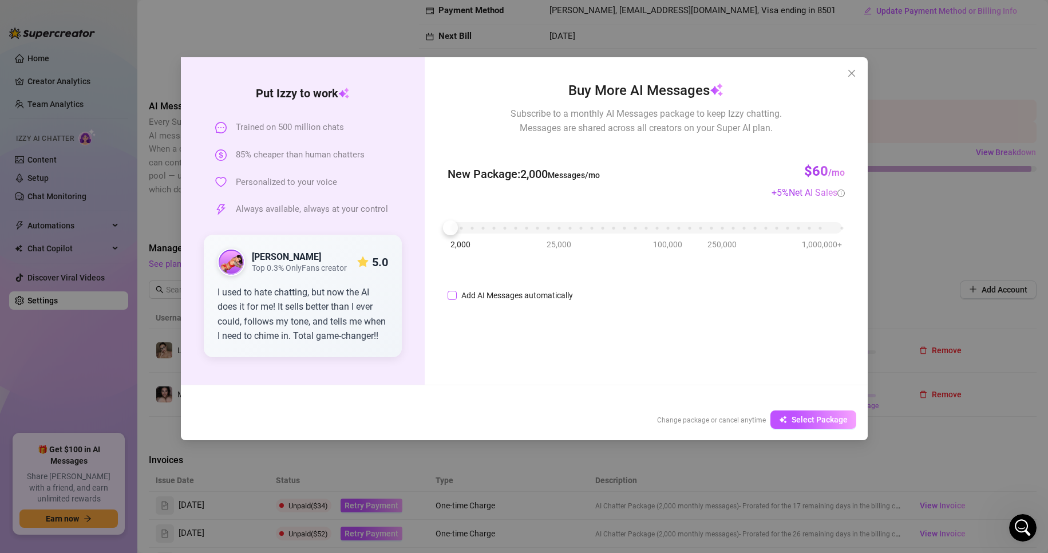
click at [469, 296] on div "Add AI Messages automatically" at bounding box center [517, 295] width 112 height 13
click at [457, 296] on input "Add AI Messages automatically" at bounding box center [451, 295] width 9 height 9
checkbox input "true"
click at [499, 293] on icon "up" at bounding box center [631, 292] width 4 height 4
type input "97%"
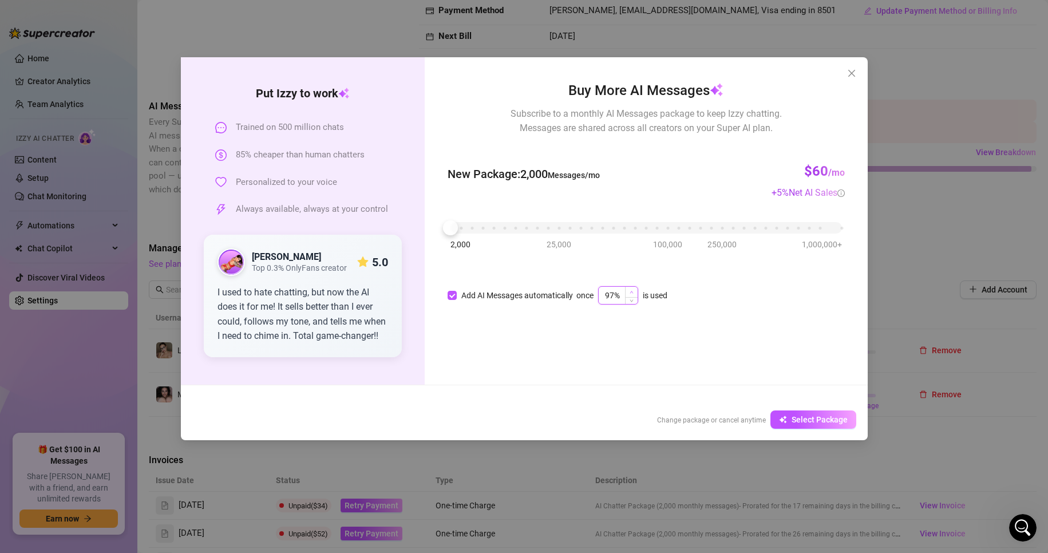
click at [499, 293] on icon "up" at bounding box center [631, 292] width 4 height 4
click at [499, 416] on span "Select Package" at bounding box center [819, 419] width 56 height 9
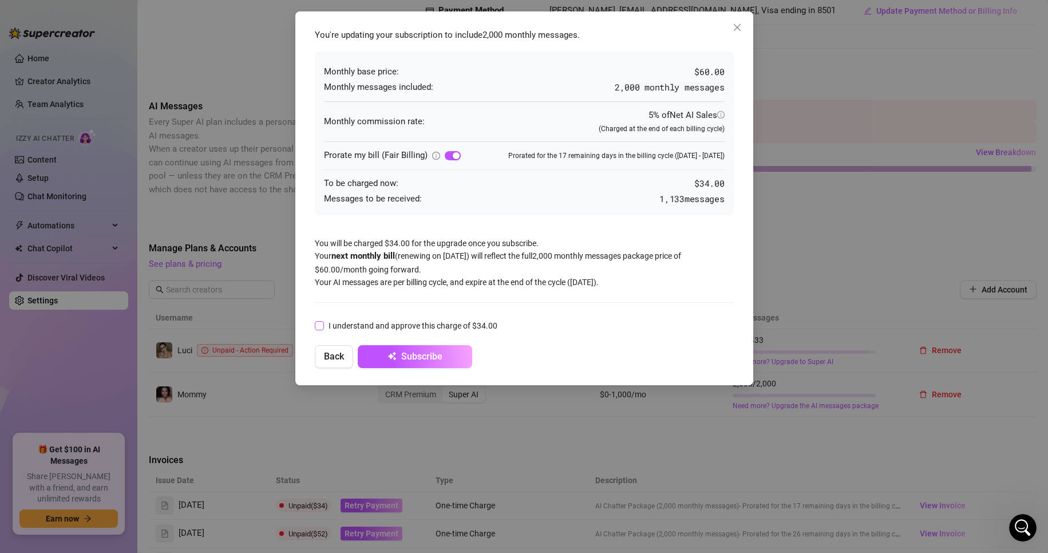
click at [319, 325] on input "I understand and approve this charge of $34.00" at bounding box center [319, 325] width 8 height 8
checkbox input "true"
click at [427, 359] on span "Subscribe" at bounding box center [421, 356] width 41 height 11
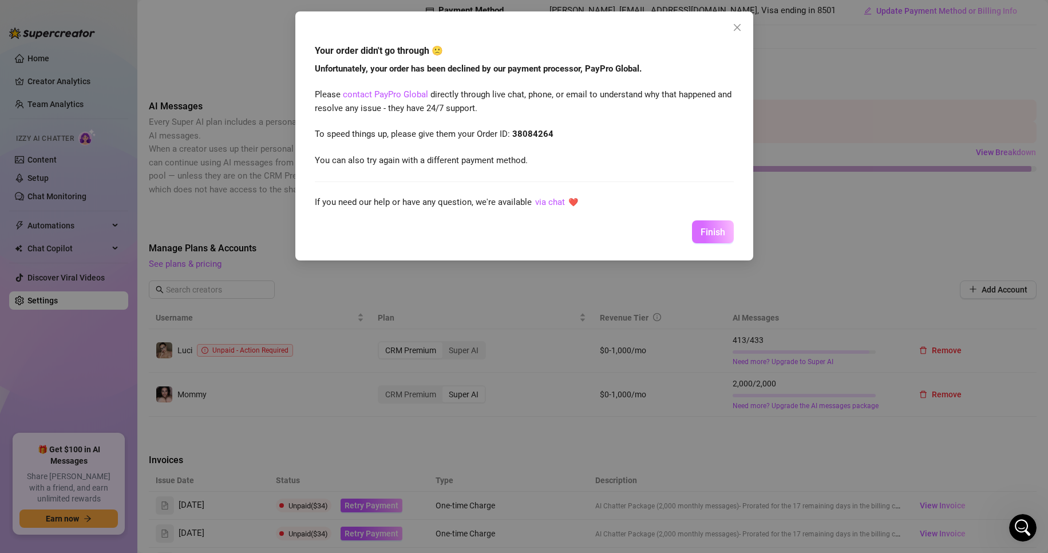
click at [499, 232] on span "Finish" at bounding box center [712, 232] width 25 height 11
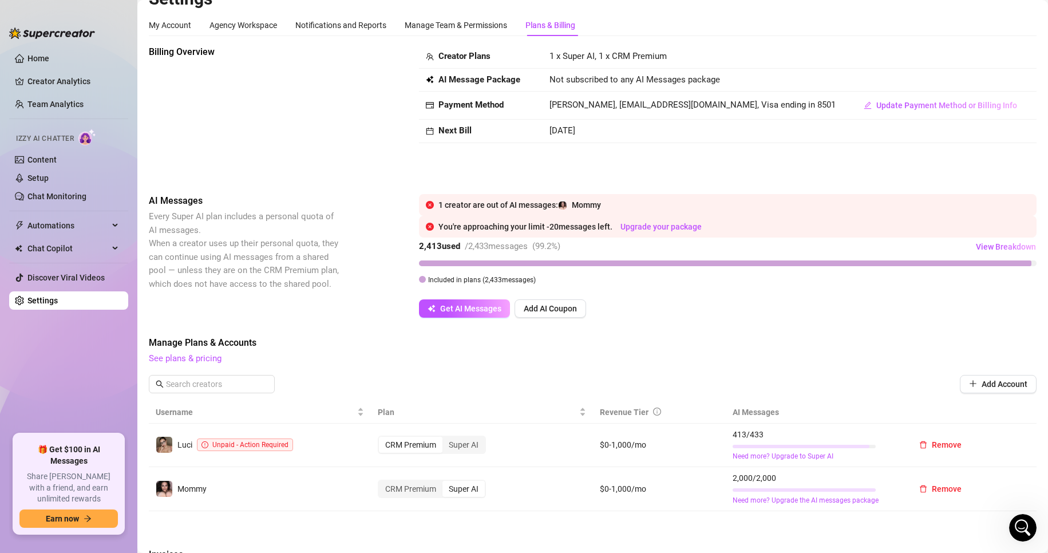
scroll to position [0, 0]
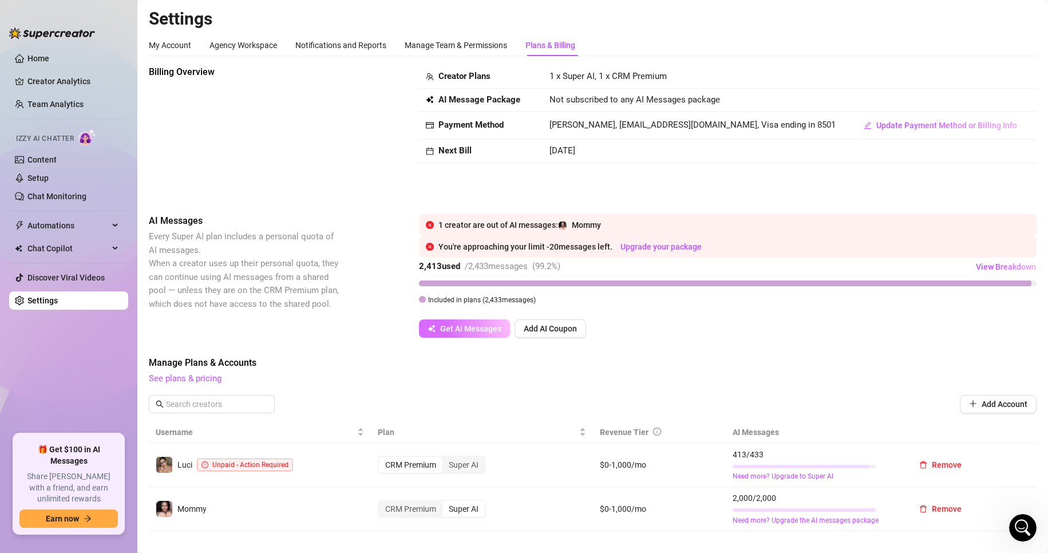
click at [453, 328] on span "Get AI Messages" at bounding box center [470, 328] width 61 height 9
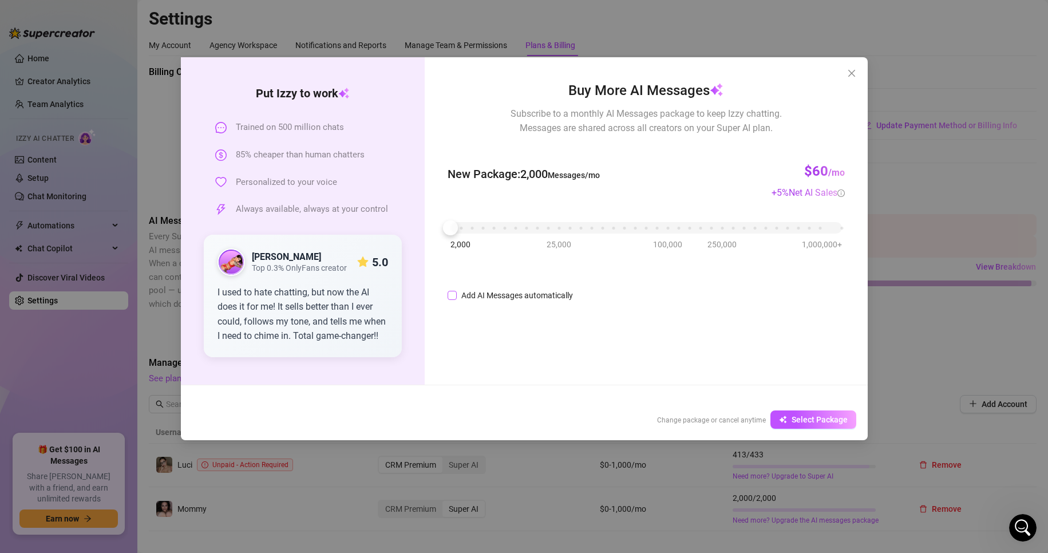
click at [453, 300] on input "Add AI Messages automatically" at bounding box center [451, 295] width 9 height 9
checkbox input "true"
type input "97%"
click at [499, 293] on icon "up" at bounding box center [631, 292] width 4 height 4
click at [499, 424] on span "Select Package" at bounding box center [819, 419] width 56 height 9
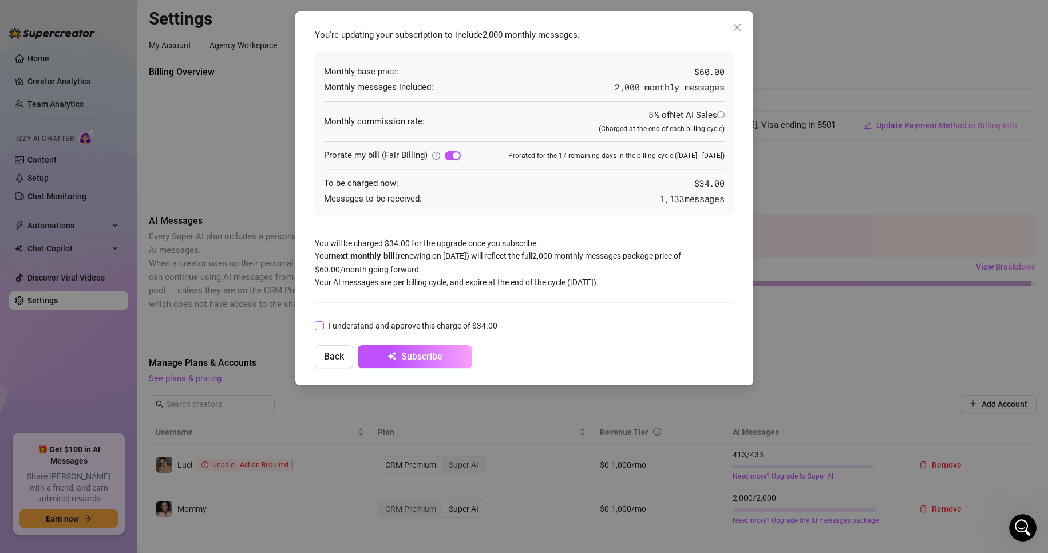
click at [326, 322] on span "I understand and approve this charge of $34.00" at bounding box center [413, 325] width 178 height 13
click at [323, 322] on input "I understand and approve this charge of $34.00" at bounding box center [319, 325] width 8 height 8
checkbox input "true"
click at [432, 359] on span "Subscribe" at bounding box center [421, 356] width 41 height 11
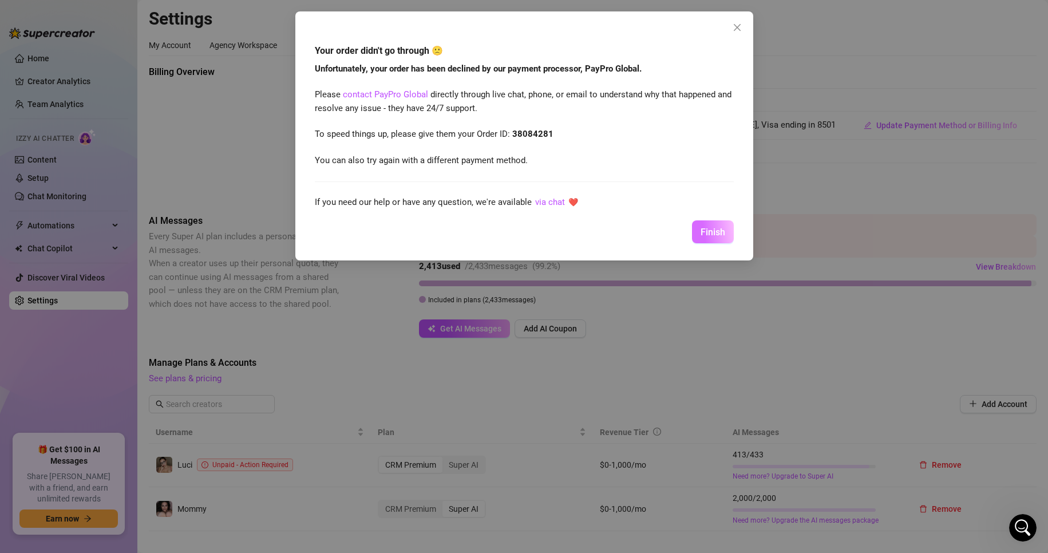
click at [499, 231] on span "Finish" at bounding box center [712, 232] width 25 height 11
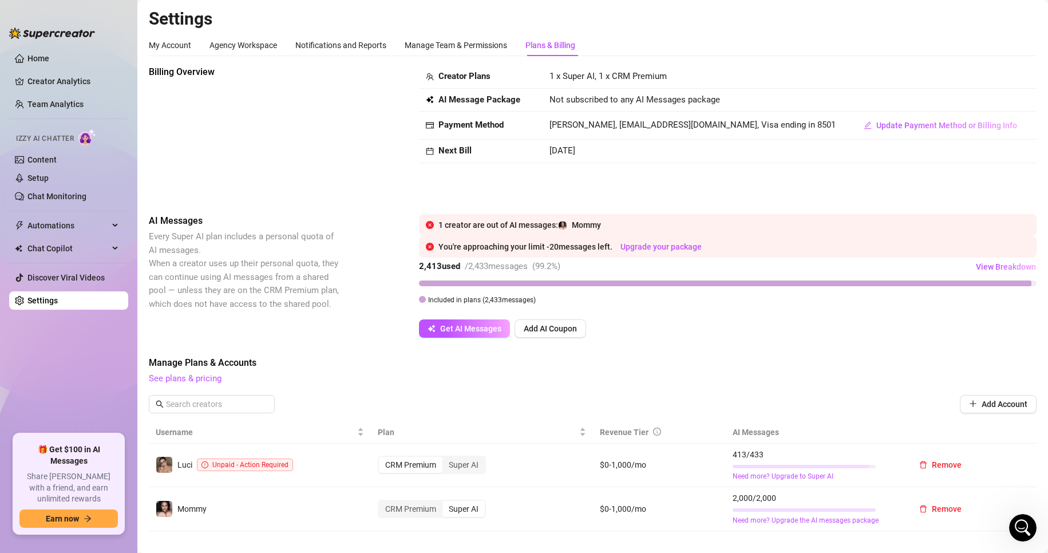
click at [499, 125] on span "[PERSON_NAME], [EMAIL_ADDRESS][DOMAIN_NAME], Visa ending in 8501" at bounding box center [692, 125] width 286 height 10
click at [499, 521] on link "Need more? Upgrade the AI messages package" at bounding box center [814, 520] width 164 height 11
click at [499, 513] on div at bounding box center [803, 509] width 143 height 11
click at [499, 518] on link "Need more? Upgrade the AI messages package" at bounding box center [814, 520] width 164 height 11
click at [499, 332] on button "Add AI Coupon" at bounding box center [550, 328] width 72 height 18
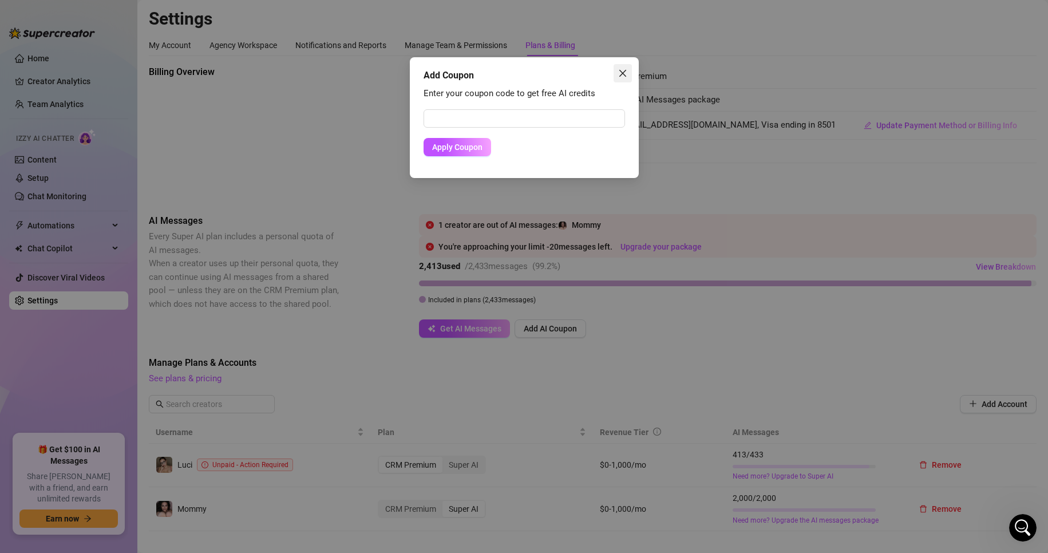
click at [499, 77] on icon "close" at bounding box center [622, 73] width 9 height 9
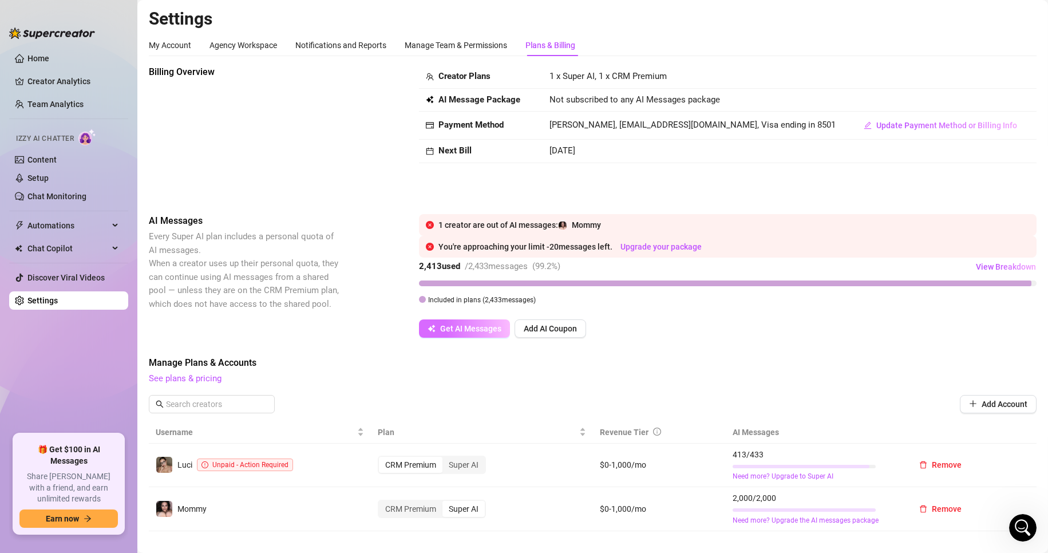
click at [469, 320] on button "Get AI Messages" at bounding box center [464, 328] width 91 height 18
checkbox input "false"
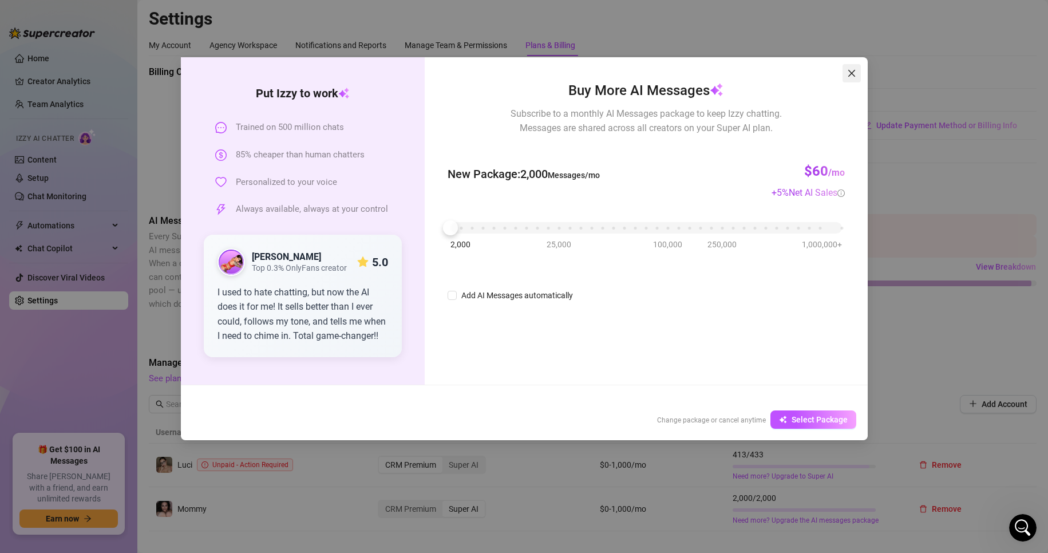
click at [499, 78] on button "Close" at bounding box center [851, 73] width 18 height 18
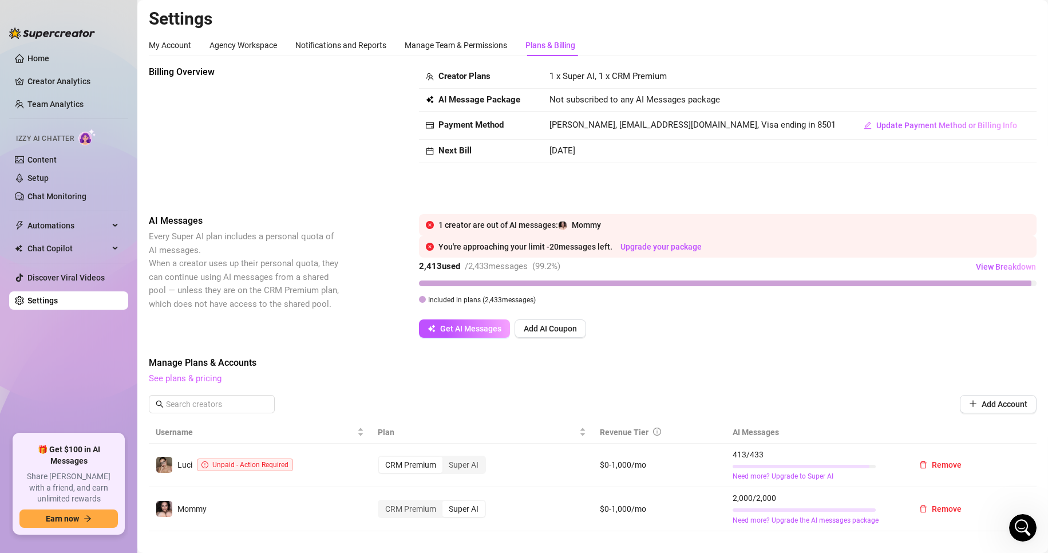
click at [201, 377] on link "See plans & pricing" at bounding box center [185, 378] width 73 height 10
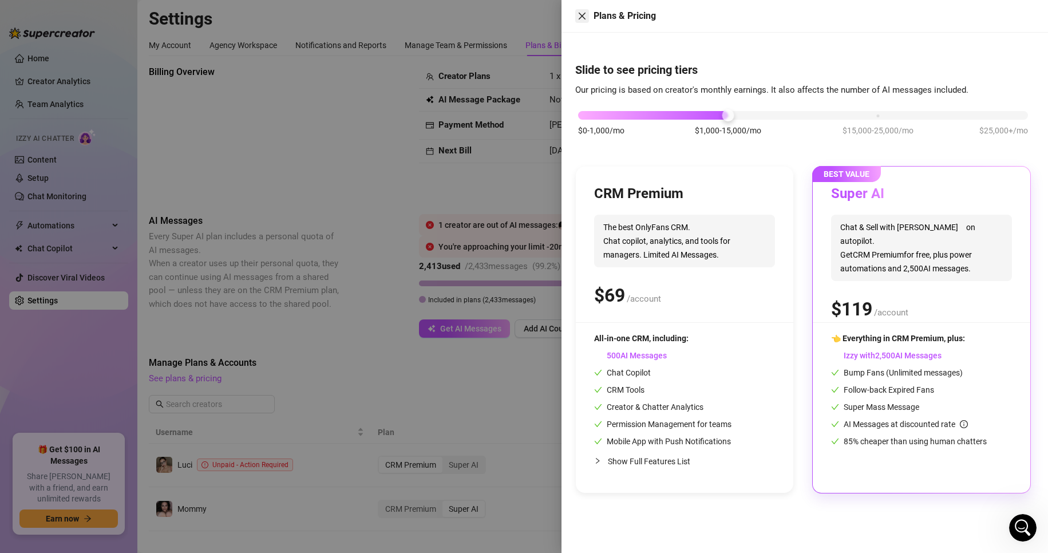
click at [499, 16] on button "Close" at bounding box center [582, 16] width 14 height 14
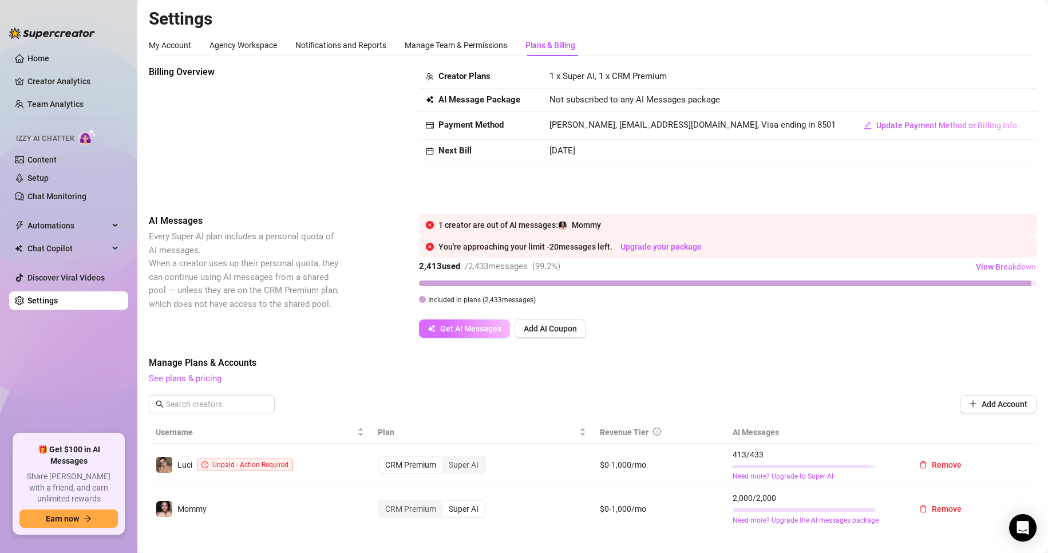
click at [485, 327] on span "Get AI Messages" at bounding box center [470, 328] width 61 height 9
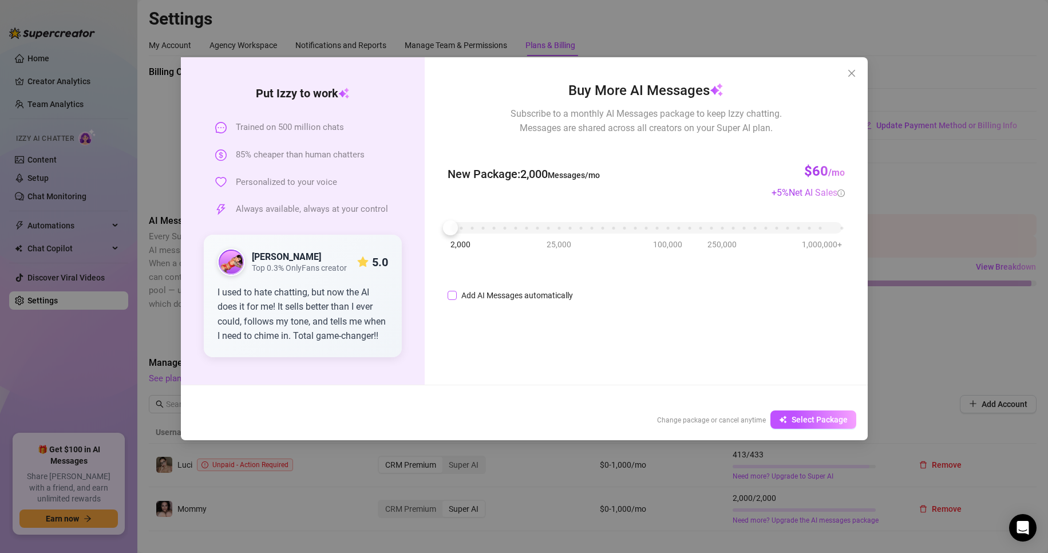
click at [454, 294] on input "Add AI Messages automatically" at bounding box center [451, 295] width 9 height 9
checkbox input "true"
type input "96%"
click at [633, 291] on icon "up" at bounding box center [631, 292] width 4 height 4
click at [794, 416] on span "Select Package" at bounding box center [819, 419] width 56 height 9
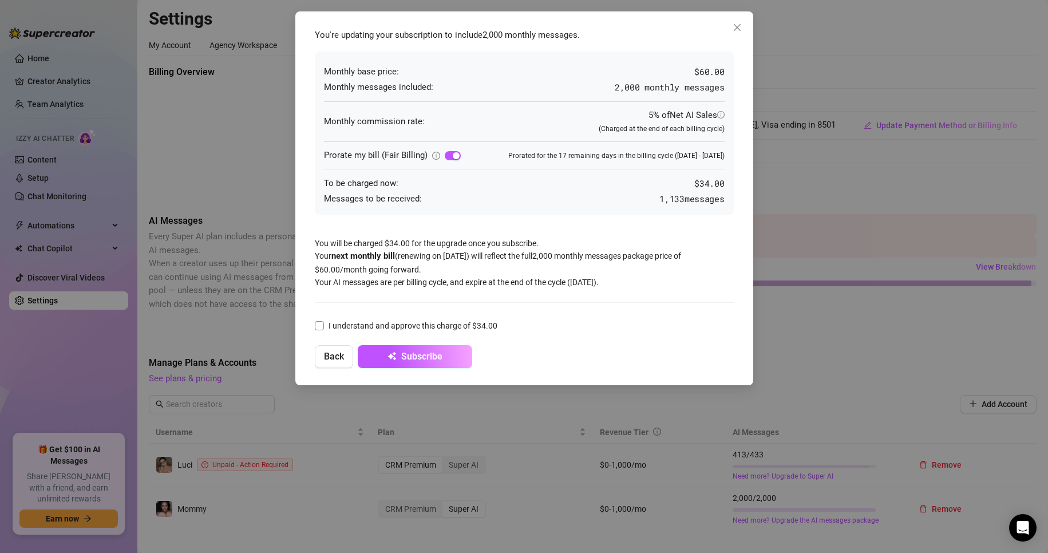
click at [325, 326] on span "I understand and approve this charge of $34.00" at bounding box center [413, 325] width 178 height 13
click at [323, 326] on input "I understand and approve this charge of $34.00" at bounding box center [319, 325] width 8 height 8
checkbox input "true"
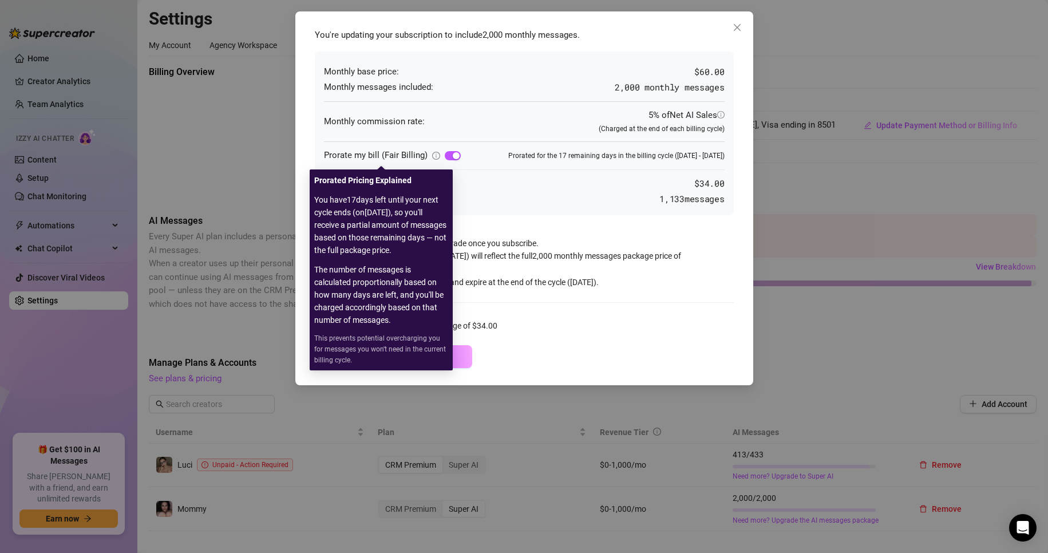
click at [429, 155] on div "Prorate my bill (Fair Billing)" at bounding box center [382, 156] width 116 height 14
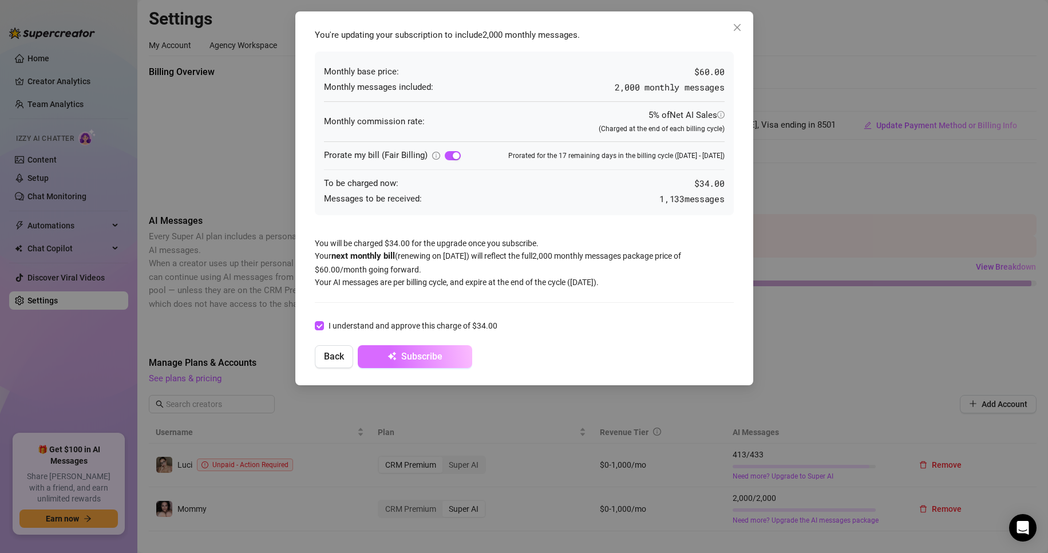
click at [455, 356] on button "Subscribe" at bounding box center [415, 356] width 114 height 23
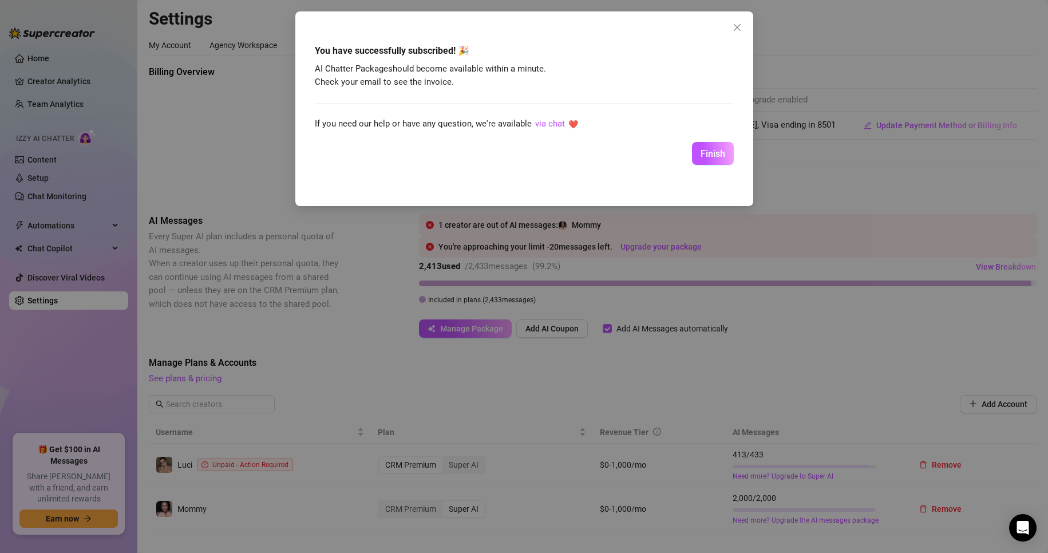
click at [701, 138] on div at bounding box center [524, 135] width 419 height 11
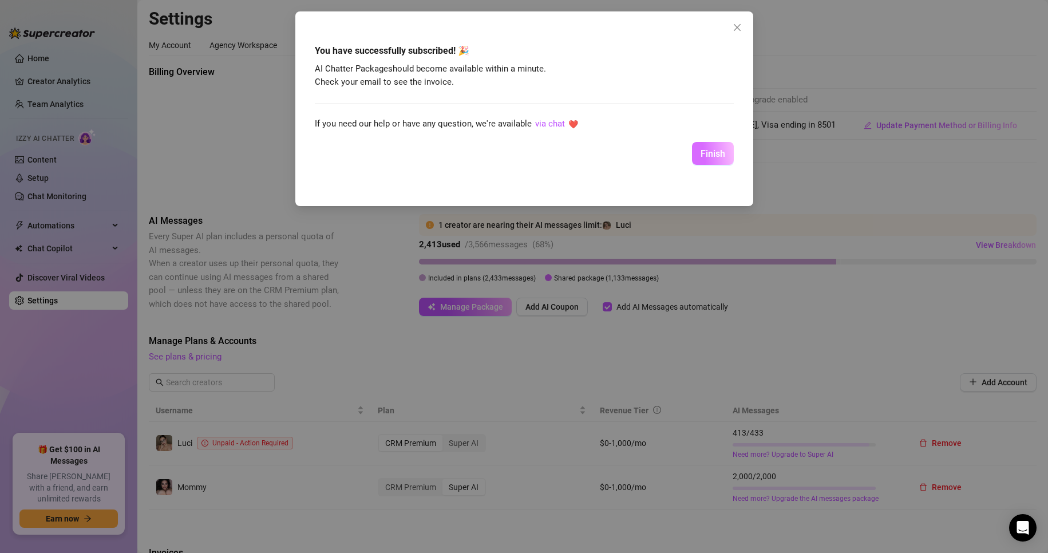
click at [712, 155] on span "Finish" at bounding box center [712, 153] width 25 height 11
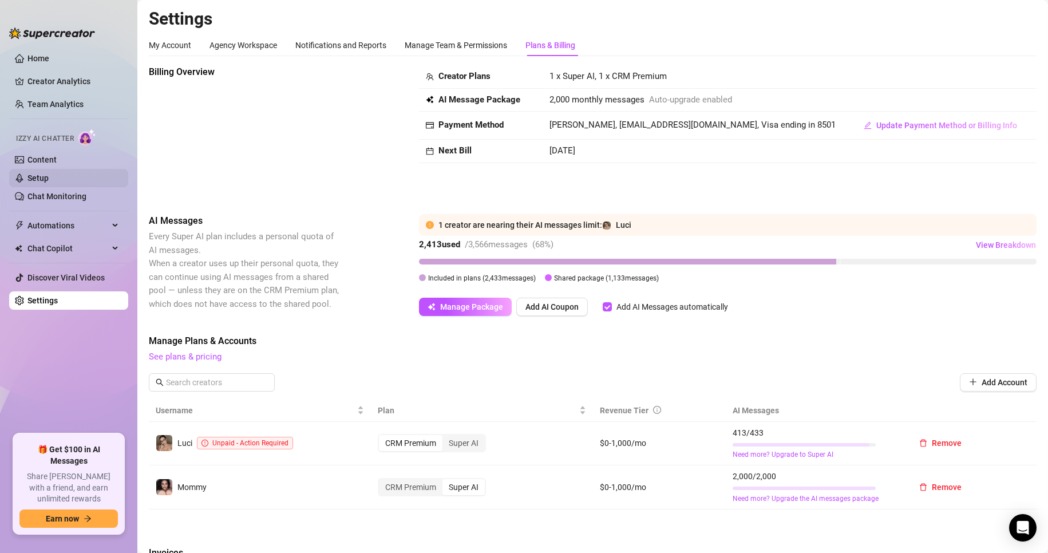
click at [49, 176] on link "Setup" at bounding box center [37, 177] width 21 height 9
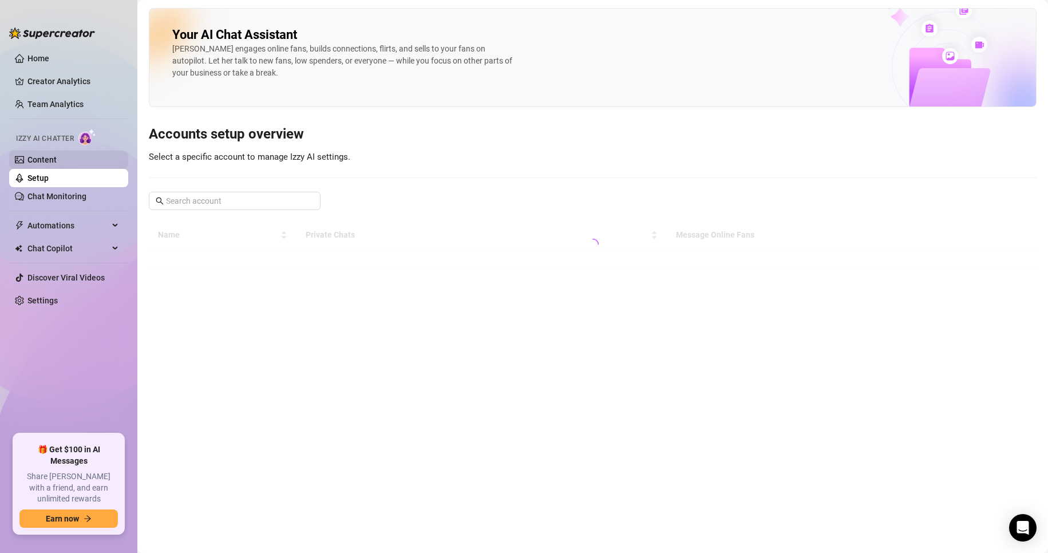
click at [57, 156] on link "Content" at bounding box center [41, 159] width 29 height 9
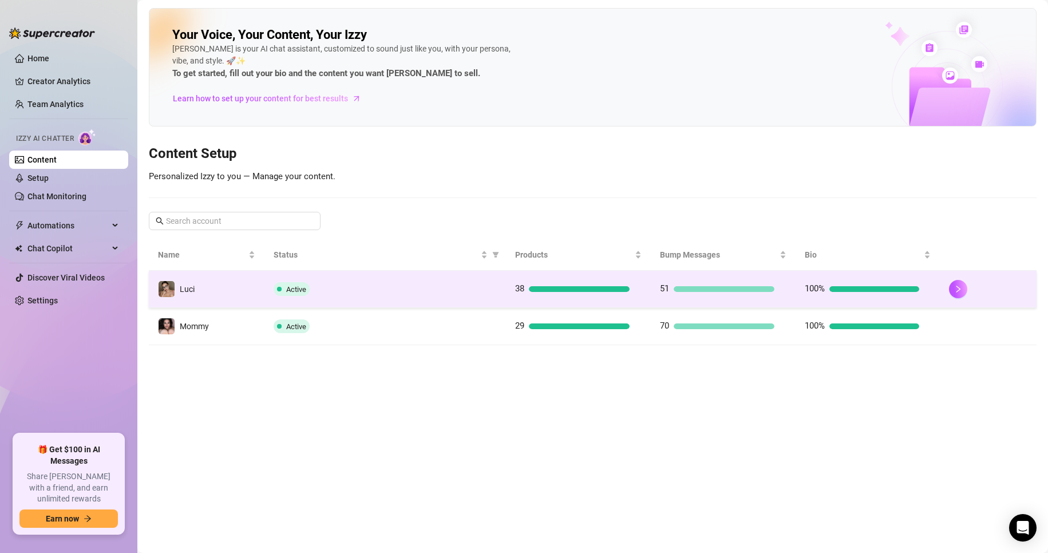
click at [442, 294] on div "Active" at bounding box center [385, 289] width 223 height 14
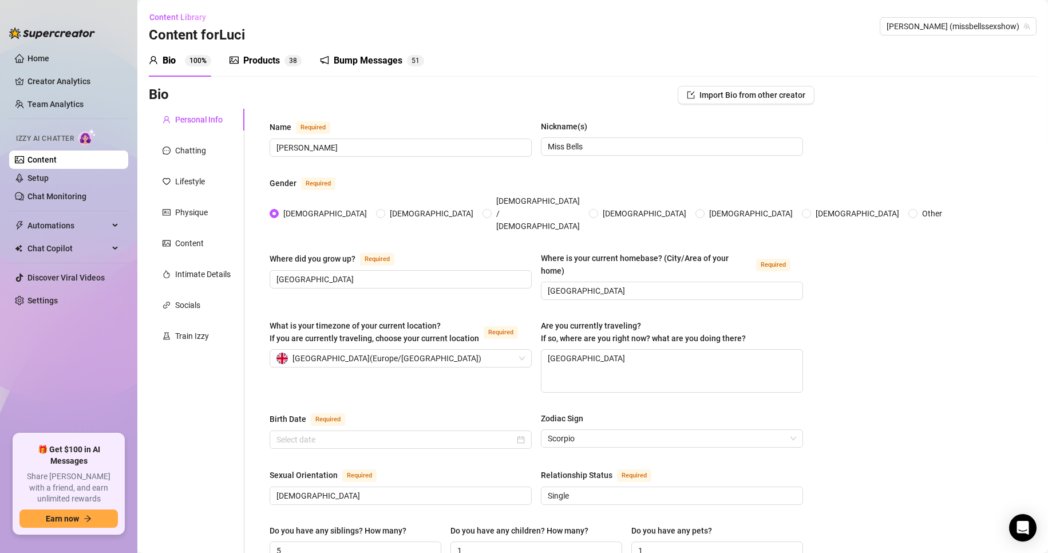
radio input "true"
type input "[DATE]"
click at [276, 62] on div "Products" at bounding box center [261, 61] width 37 height 14
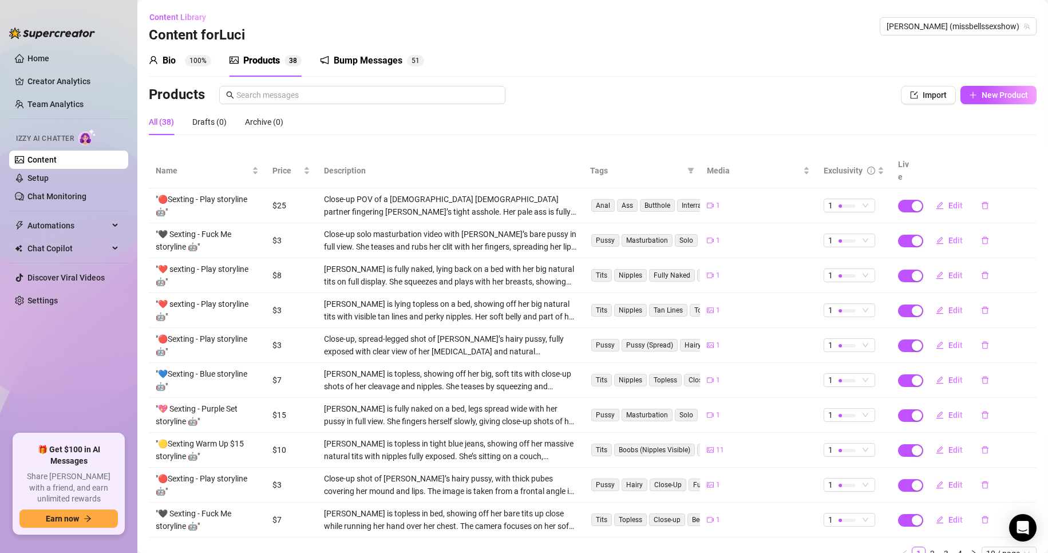
click at [183, 63] on div "Bio 100%" at bounding box center [180, 61] width 62 height 14
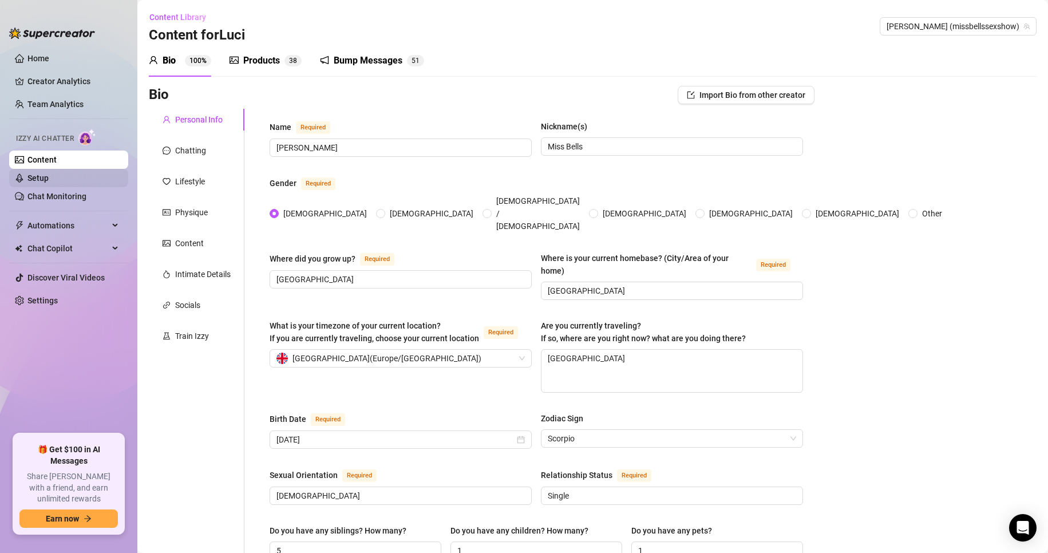
click at [49, 179] on link "Setup" at bounding box center [37, 177] width 21 height 9
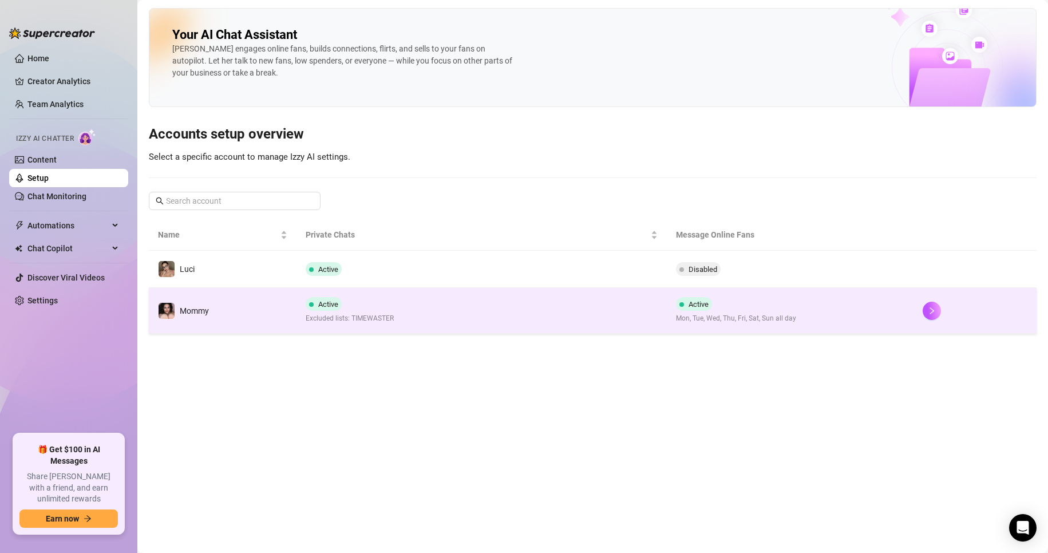
click at [355, 310] on div "Active Excluded lists: TIMEWASTER" at bounding box center [350, 310] width 88 height 27
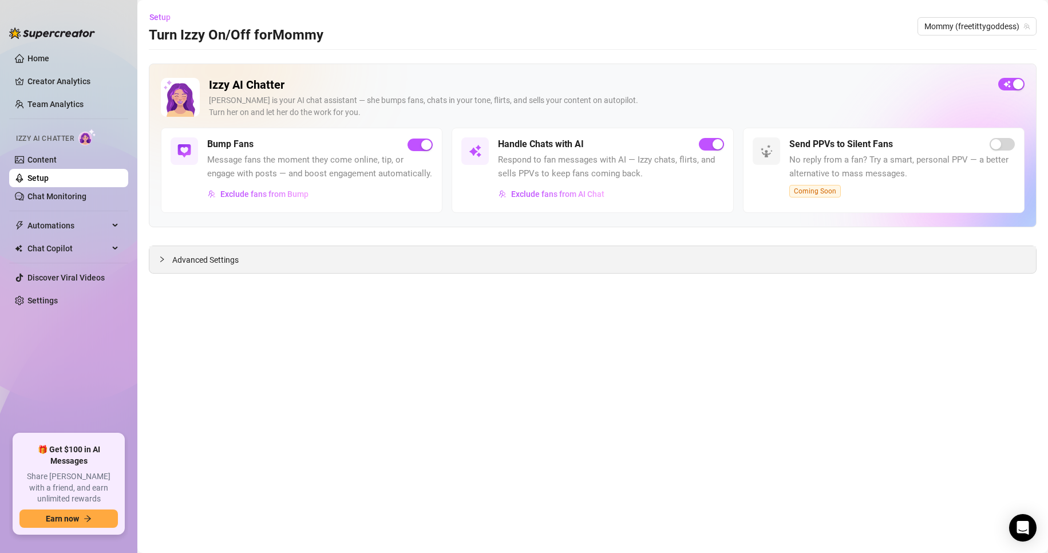
click at [224, 263] on span "Advanced Settings" at bounding box center [205, 259] width 66 height 13
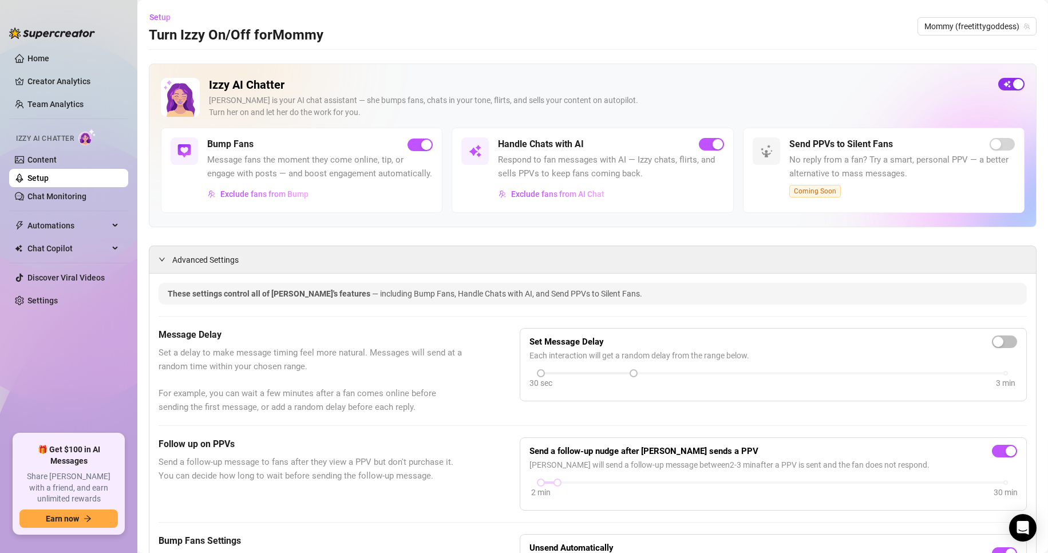
click at [1002, 84] on button "button" at bounding box center [1011, 84] width 26 height 13
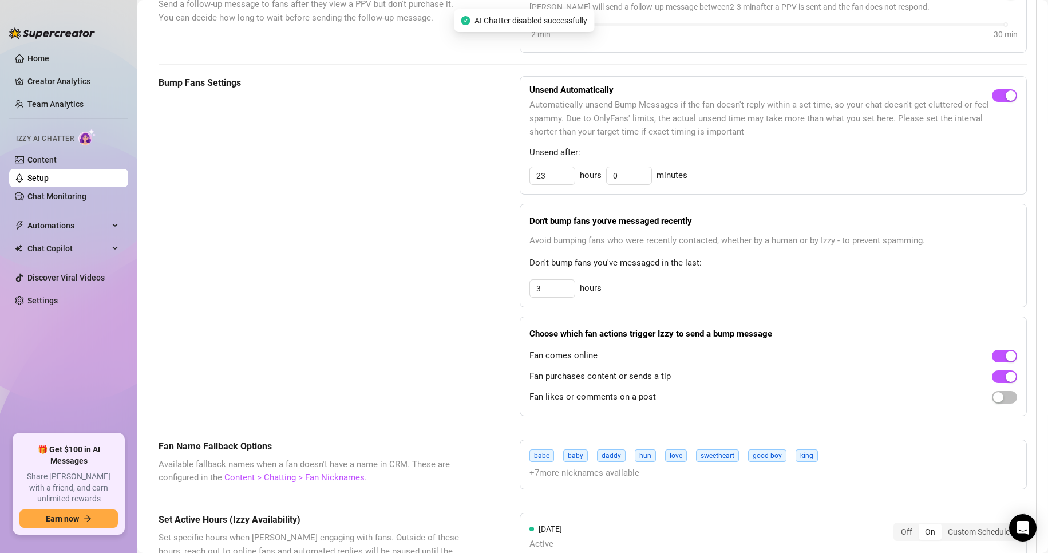
scroll to position [515, 0]
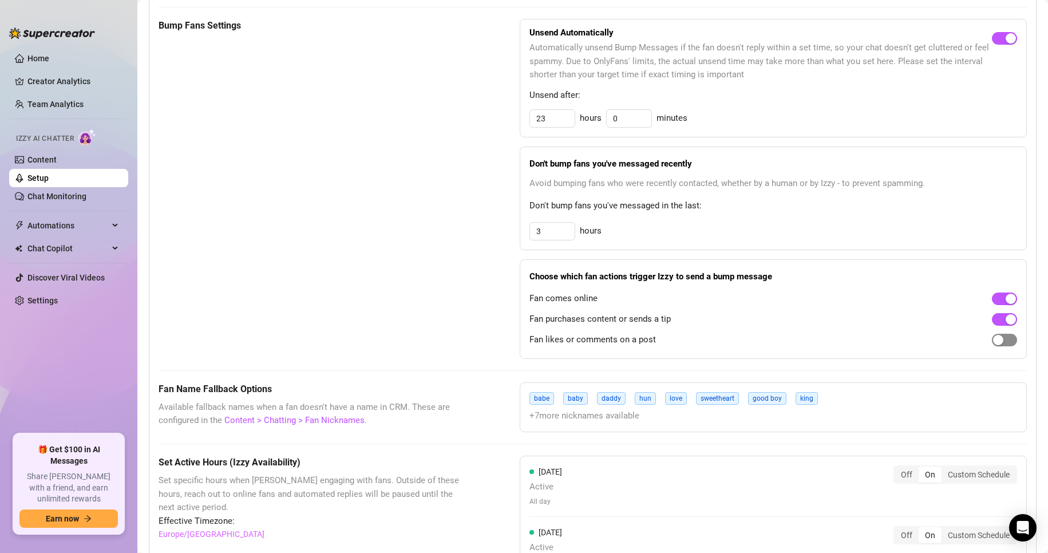
click at [996, 346] on span "button" at bounding box center [1004, 340] width 25 height 13
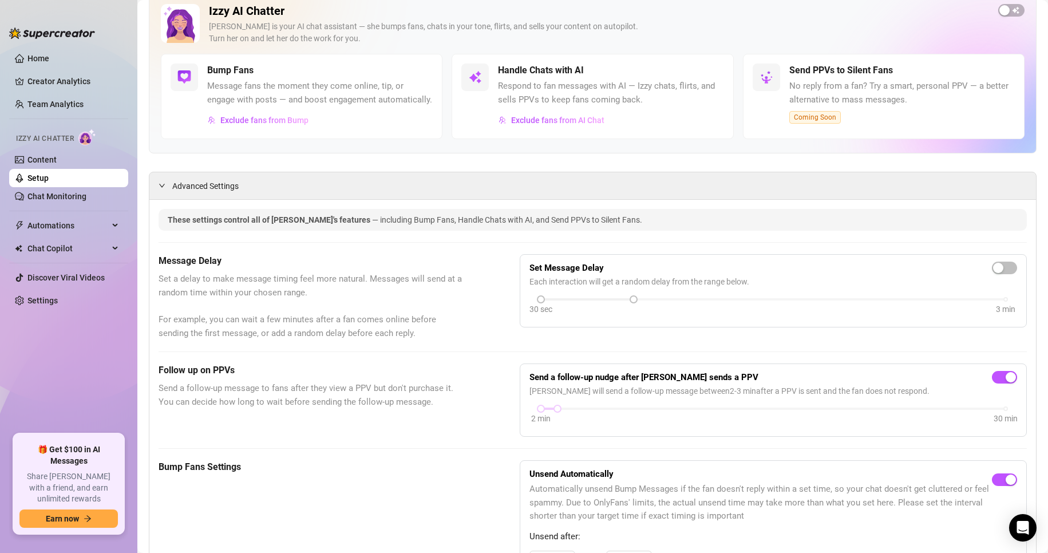
scroll to position [0, 0]
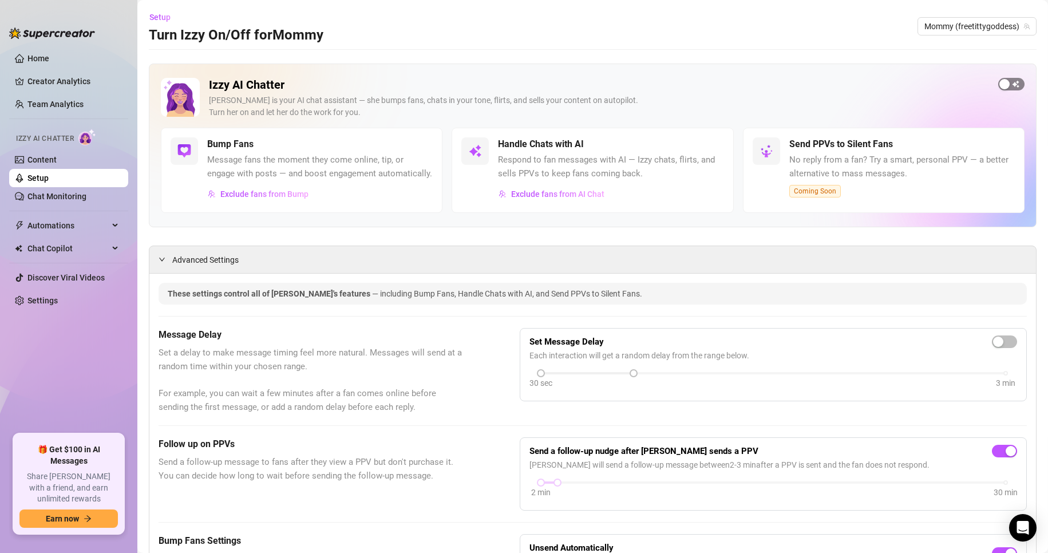
click at [1001, 86] on span "button" at bounding box center [1011, 84] width 26 height 13
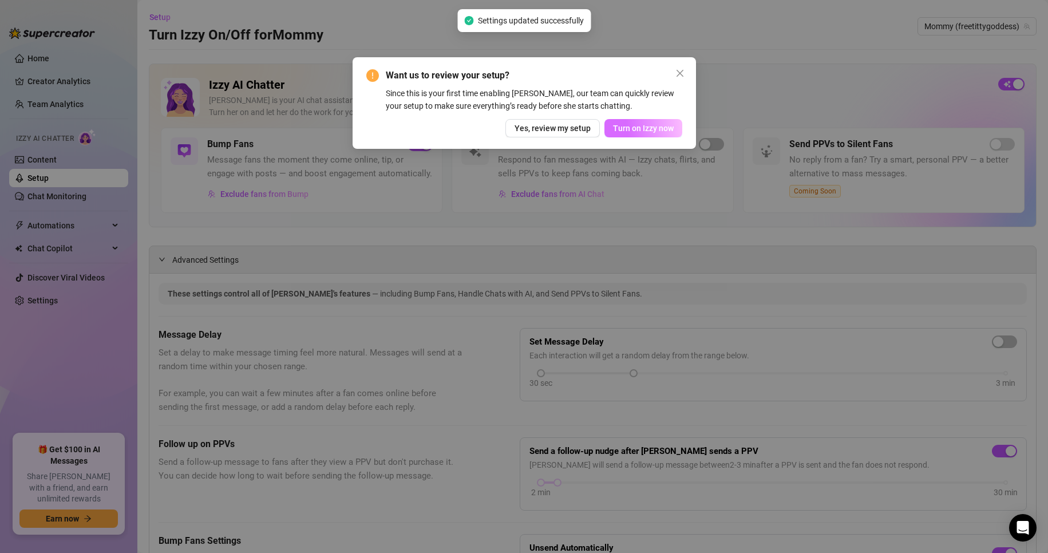
click at [663, 128] on span "Turn on Izzy now" at bounding box center [643, 128] width 61 height 9
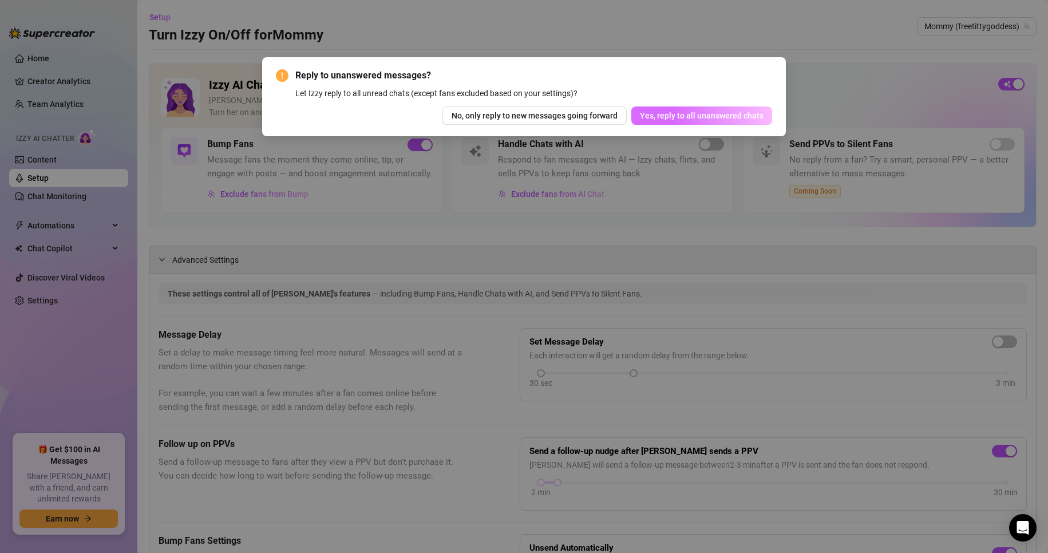
click at [679, 118] on span "Yes, reply to all unanswered chats" at bounding box center [702, 115] width 124 height 9
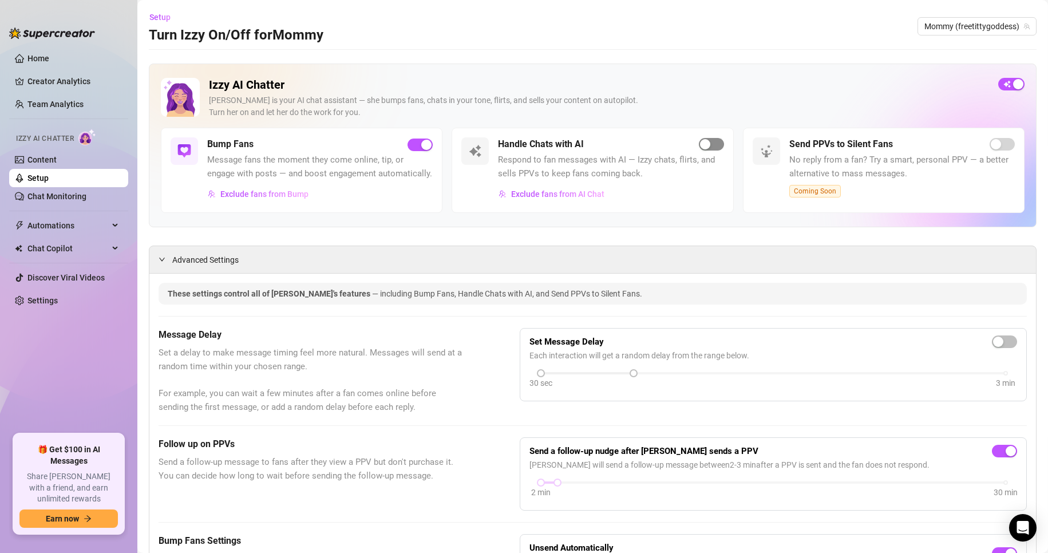
click at [703, 149] on div "button" at bounding box center [705, 144] width 10 height 10
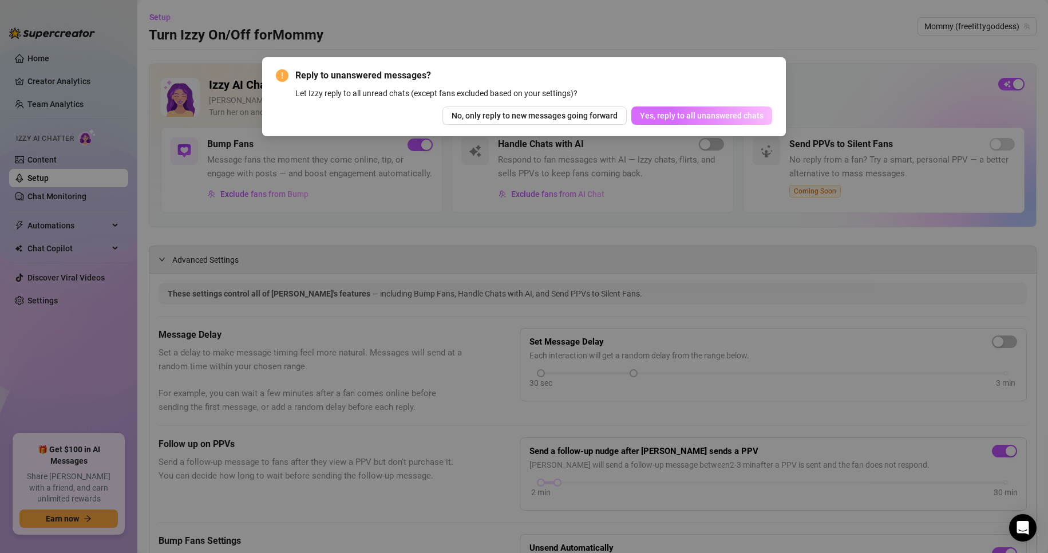
click at [708, 118] on span "Yes, reply to all unanswered chats" at bounding box center [702, 115] width 124 height 9
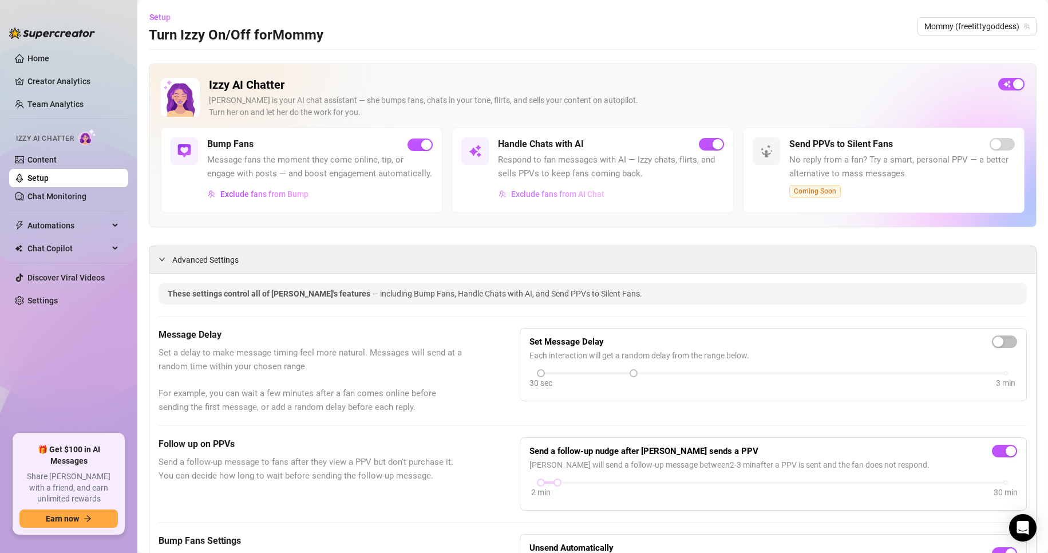
click at [568, 199] on span "Exclude fans from AI Chat" at bounding box center [557, 193] width 93 height 9
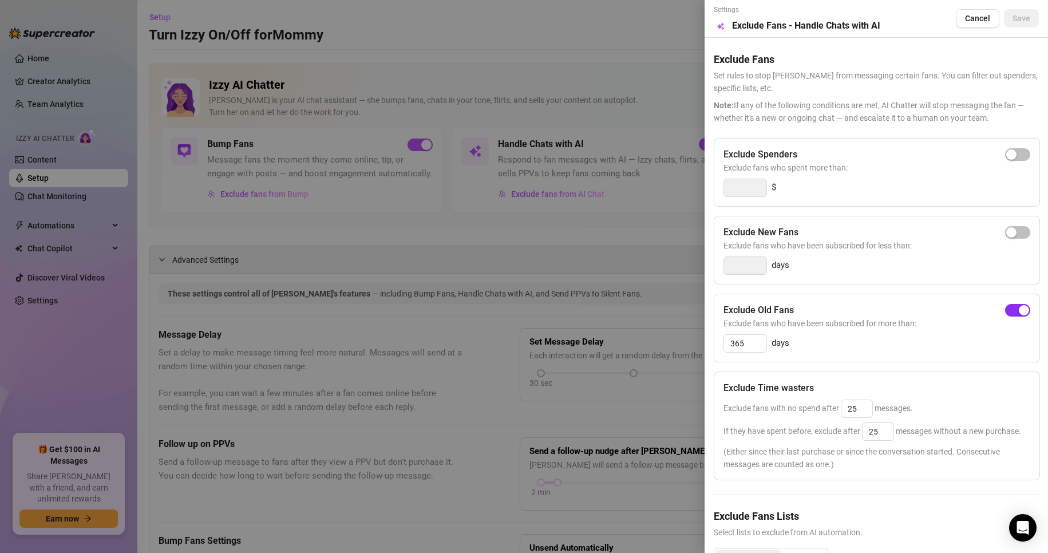
click at [1005, 310] on span "button" at bounding box center [1017, 310] width 25 height 13
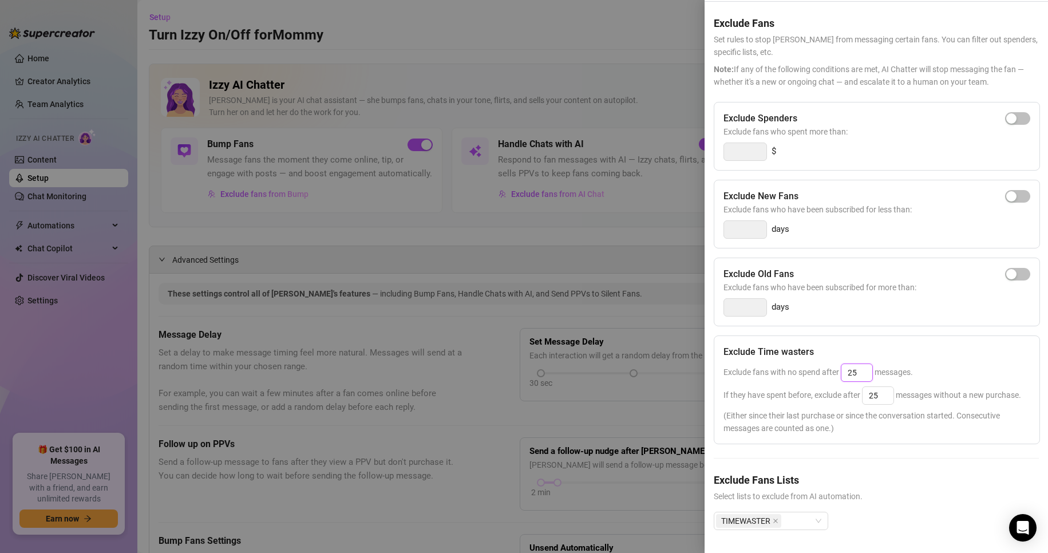
drag, startPoint x: 858, startPoint y: 352, endPoint x: 759, endPoint y: 340, distance: 99.7
click at [759, 363] on div "Exclude fans with no spend after 25 messages." at bounding box center [876, 372] width 307 height 18
type input "25"
click at [950, 363] on div "Exclude fans with no spend after 25 messages." at bounding box center [876, 372] width 307 height 18
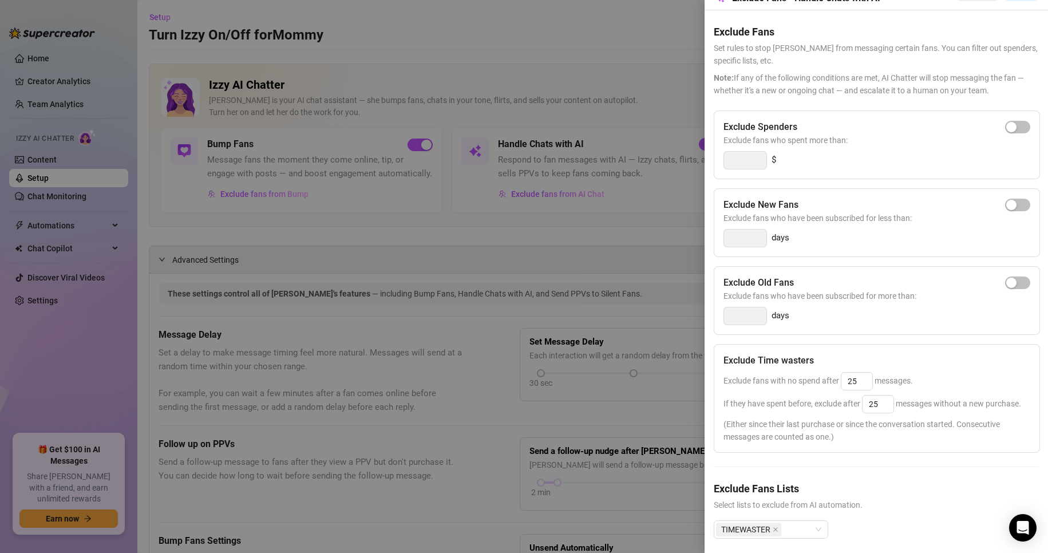
scroll to position [0, 0]
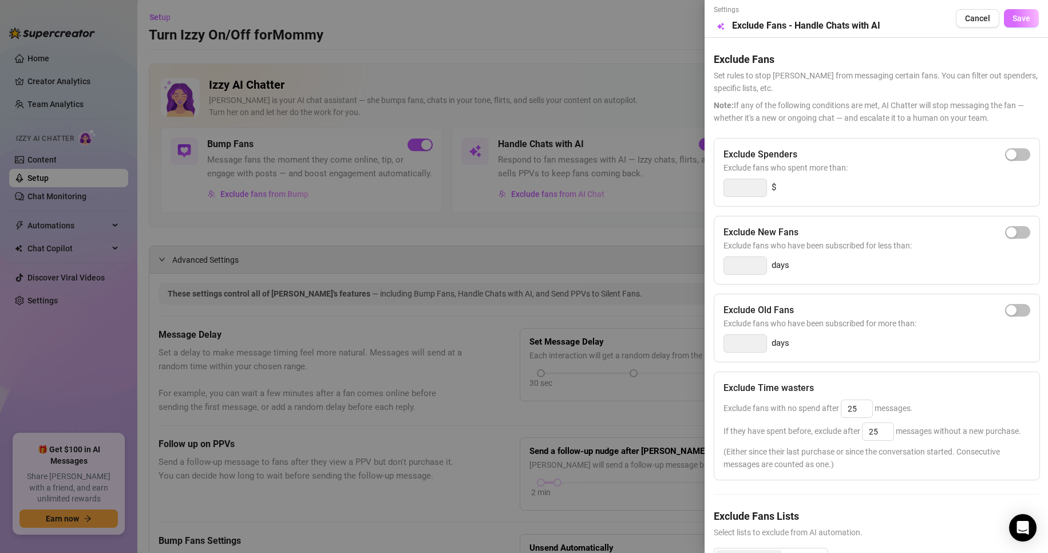
click at [1016, 14] on span "Save" at bounding box center [1021, 18] width 18 height 9
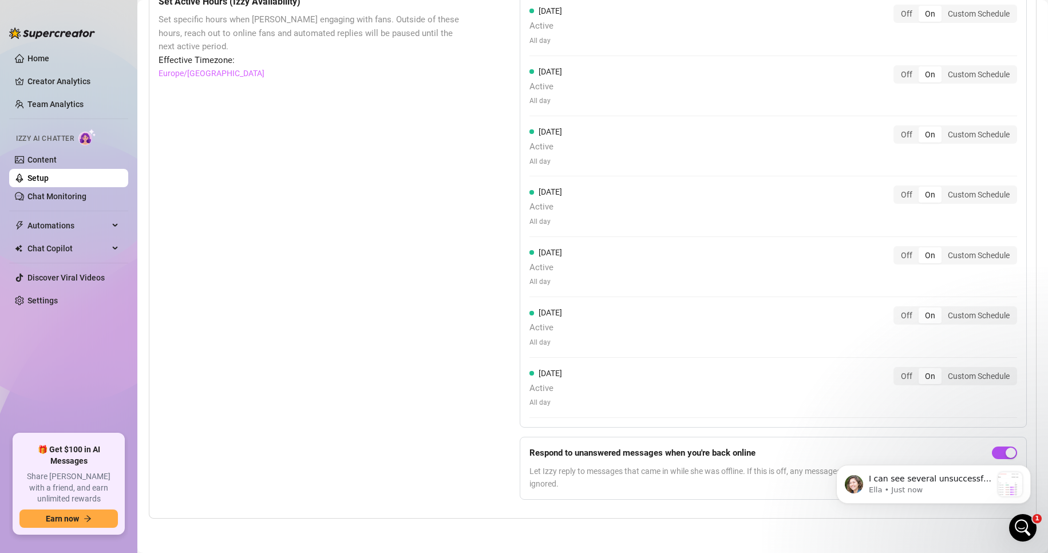
scroll to position [989, 0]
click at [1025, 468] on icon "Dismiss notification" at bounding box center [1027, 468] width 6 height 6
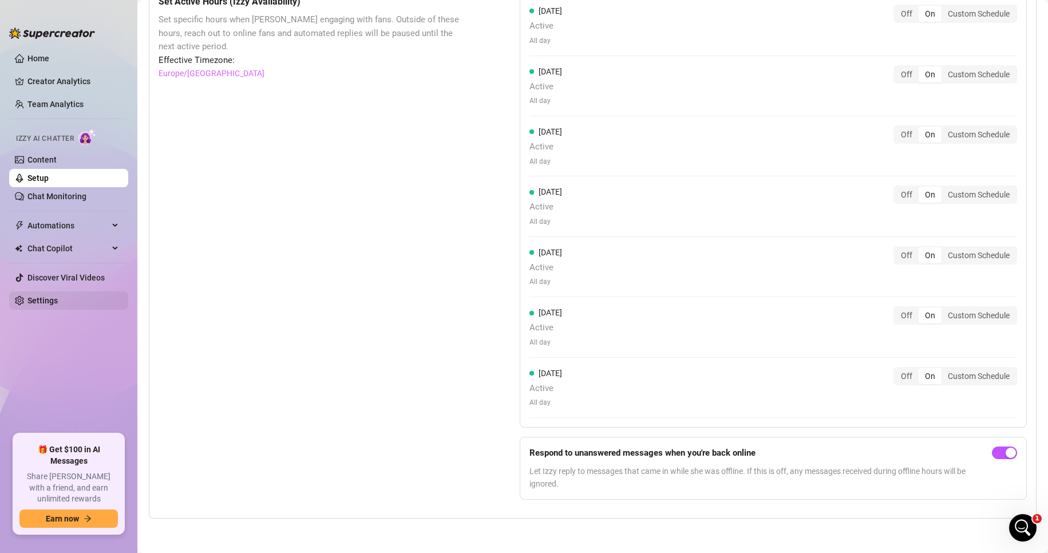
click at [58, 301] on link "Settings" at bounding box center [42, 300] width 30 height 9
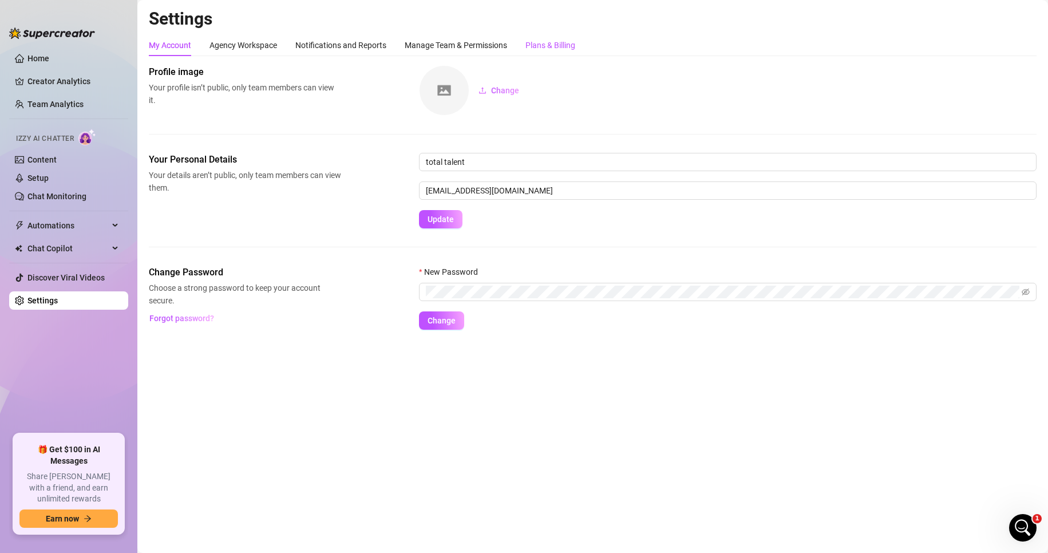
click at [556, 49] on div "Plans & Billing" at bounding box center [550, 45] width 50 height 13
